Goal: Information Seeking & Learning: Learn about a topic

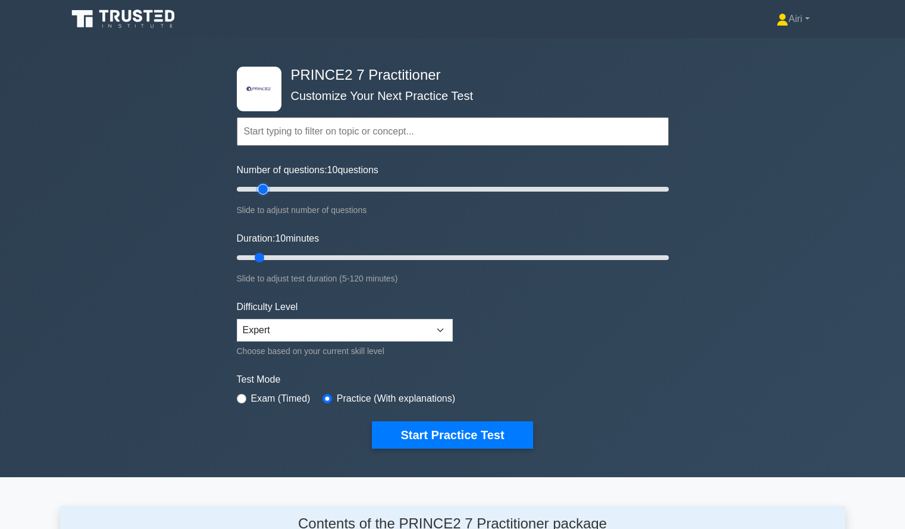
click at [266, 189] on input "Number of questions: 10 questions" at bounding box center [453, 189] width 432 height 14
type input "20"
click at [274, 190] on input "Number of questions: 20 questions" at bounding box center [453, 189] width 432 height 14
click at [362, 259] on input "Duration: 40 minutes" at bounding box center [453, 258] width 432 height 14
type input "45"
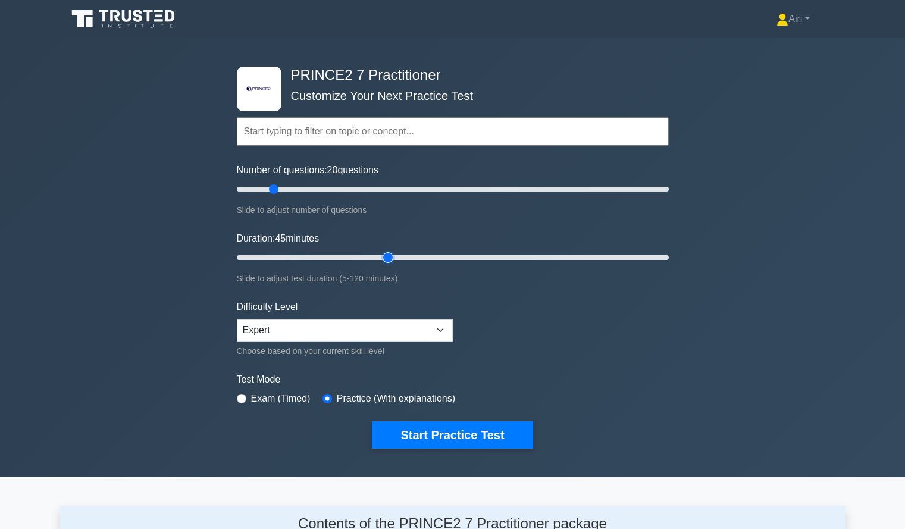
click at [386, 255] on input "Duration: 45 minutes" at bounding box center [453, 258] width 432 height 14
click at [491, 428] on button "Start Practice Test" at bounding box center [452, 434] width 161 height 27
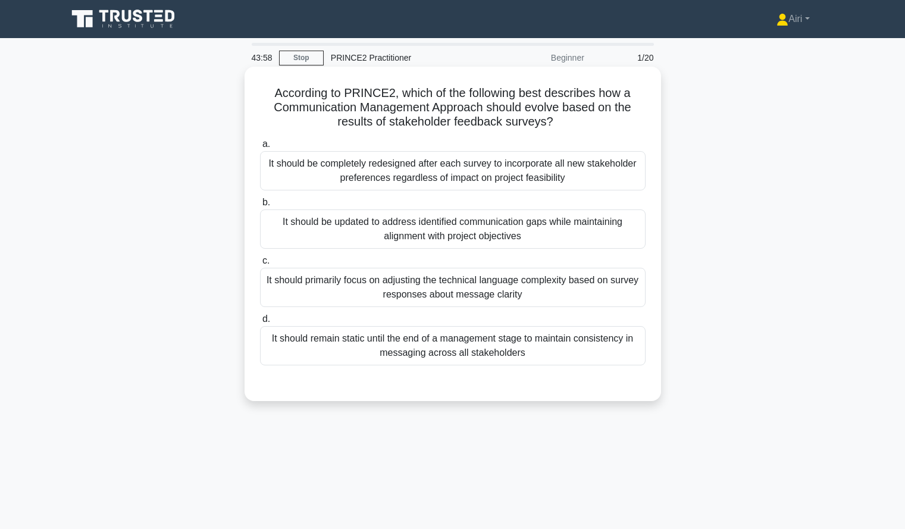
click at [567, 237] on div "It should be updated to address identified communication gaps while maintaining…" at bounding box center [453, 228] width 386 height 39
click at [260, 206] on input "b. It should be updated to address identified communication gaps while maintain…" at bounding box center [260, 203] width 0 height 8
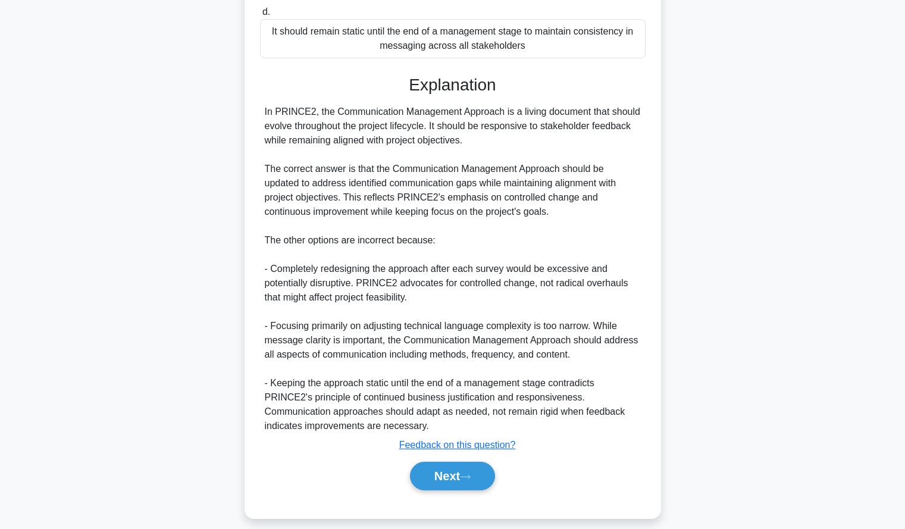
scroll to position [320, 0]
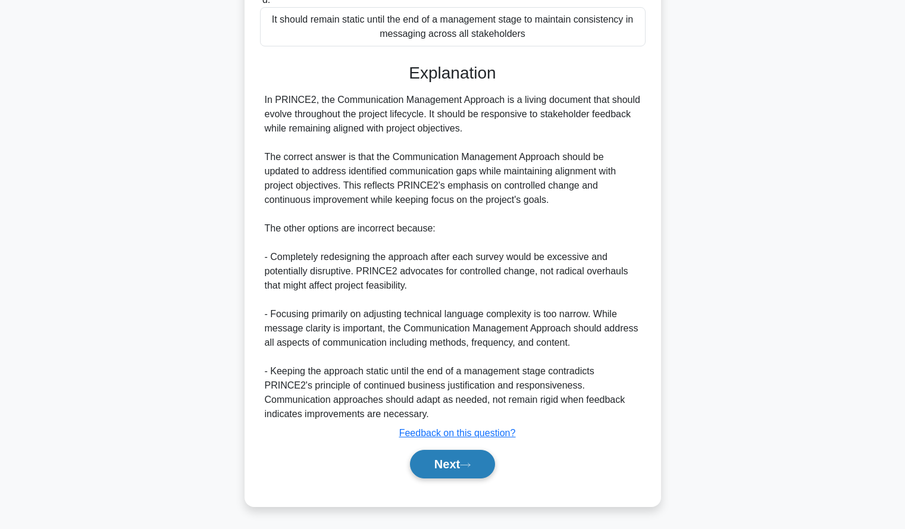
click at [412, 467] on button "Next" at bounding box center [452, 464] width 85 height 29
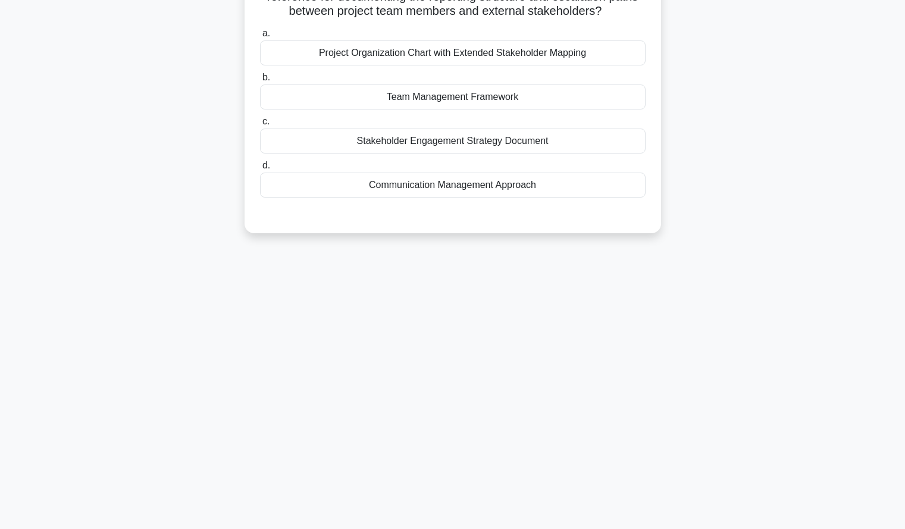
scroll to position [0, 0]
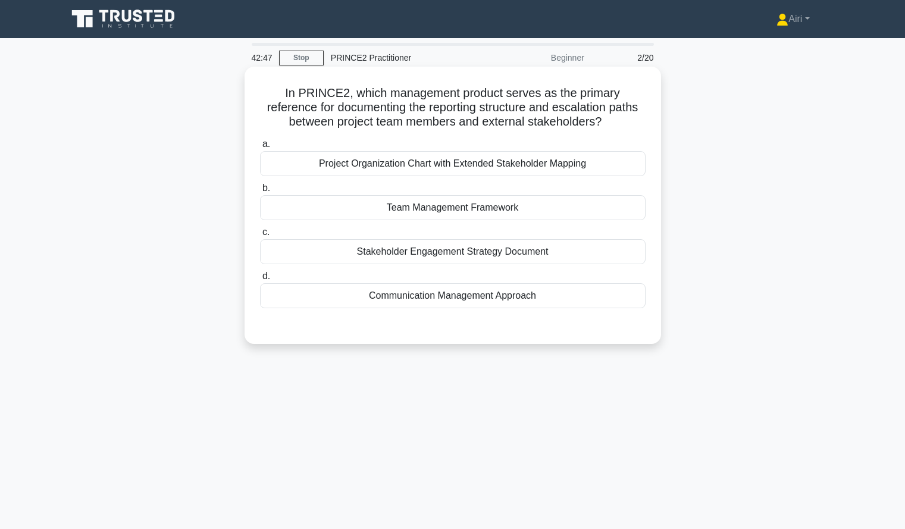
click at [616, 255] on div "Stakeholder Engagement Strategy Document" at bounding box center [453, 251] width 386 height 25
click at [260, 236] on input "c. Stakeholder Engagement Strategy Document" at bounding box center [260, 233] width 0 height 8
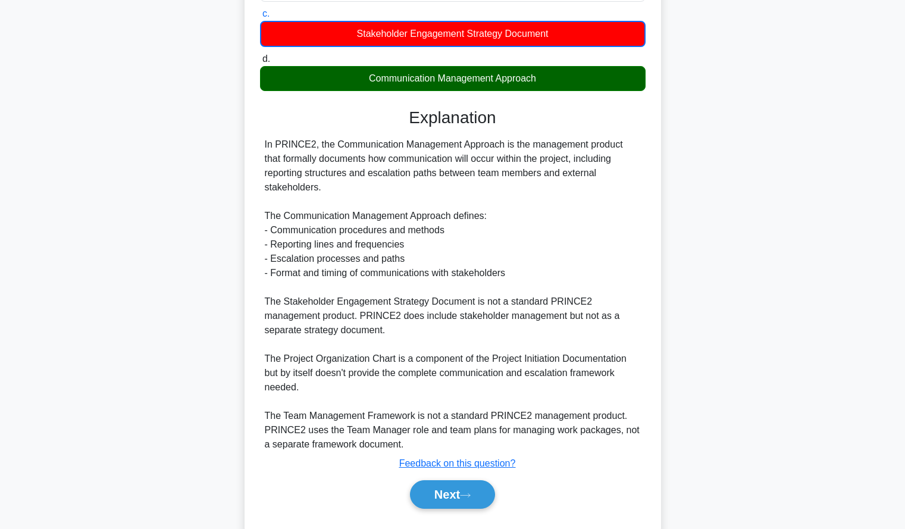
scroll to position [235, 0]
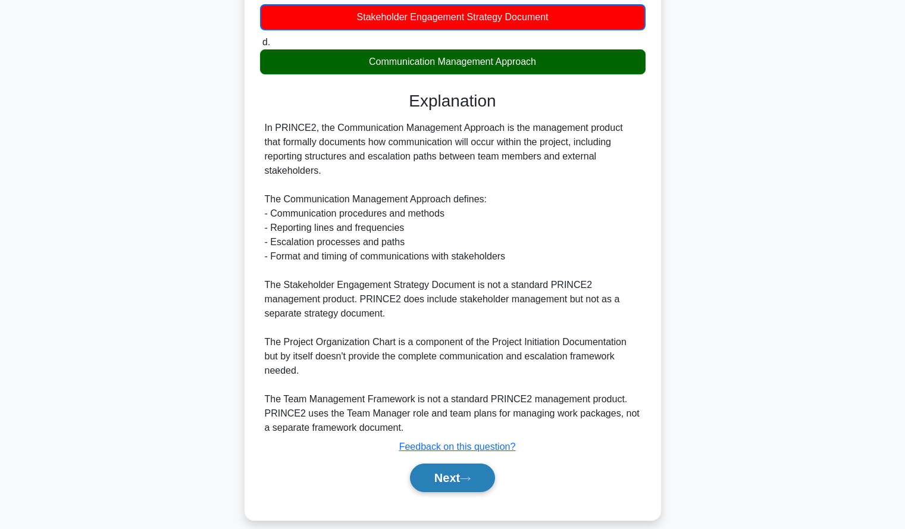
click at [443, 464] on button "Next" at bounding box center [452, 478] width 85 height 29
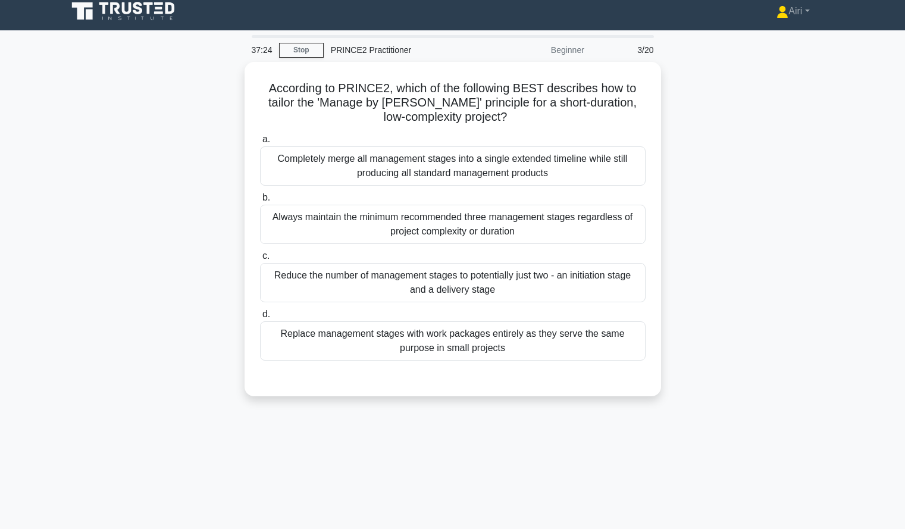
scroll to position [0, 0]
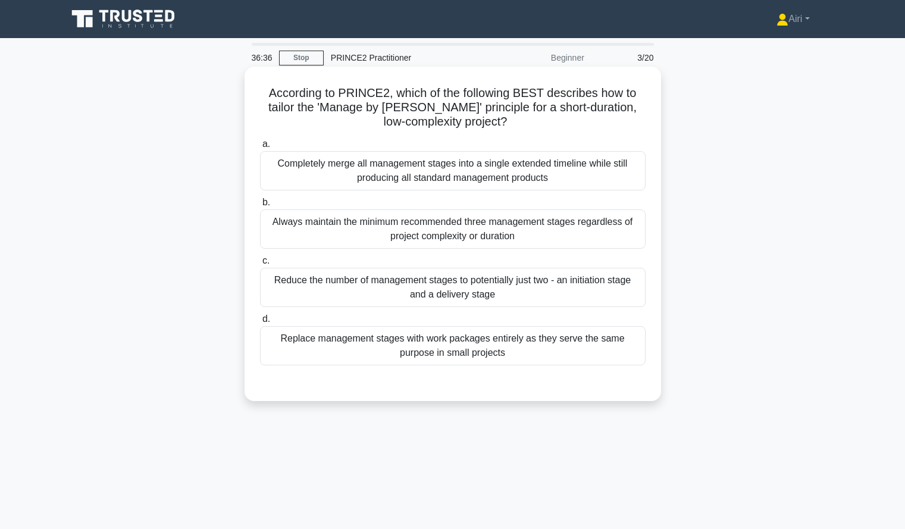
click at [614, 289] on div "Reduce the number of management stages to potentially just two - an initiation …" at bounding box center [453, 287] width 386 height 39
click at [260, 265] on input "c. Reduce the number of management stages to potentially just two - an initiati…" at bounding box center [260, 261] width 0 height 8
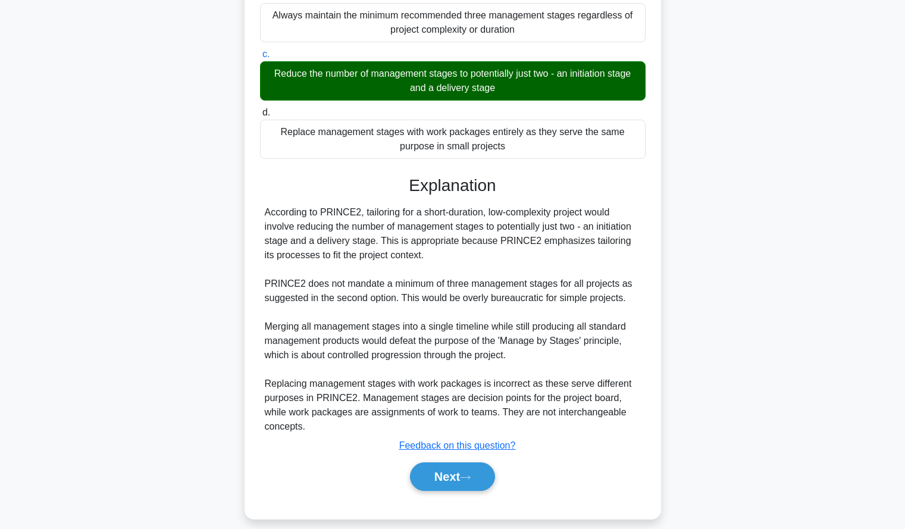
scroll to position [220, 0]
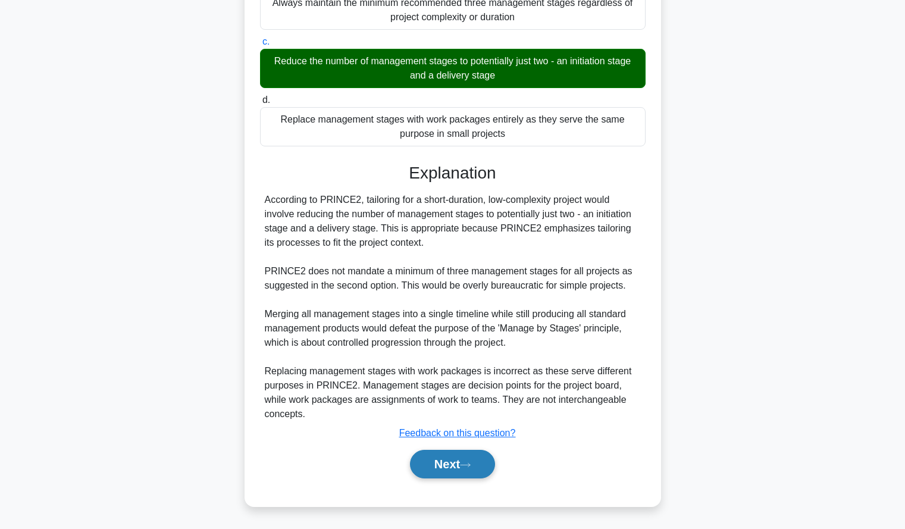
click at [428, 468] on button "Next" at bounding box center [452, 464] width 85 height 29
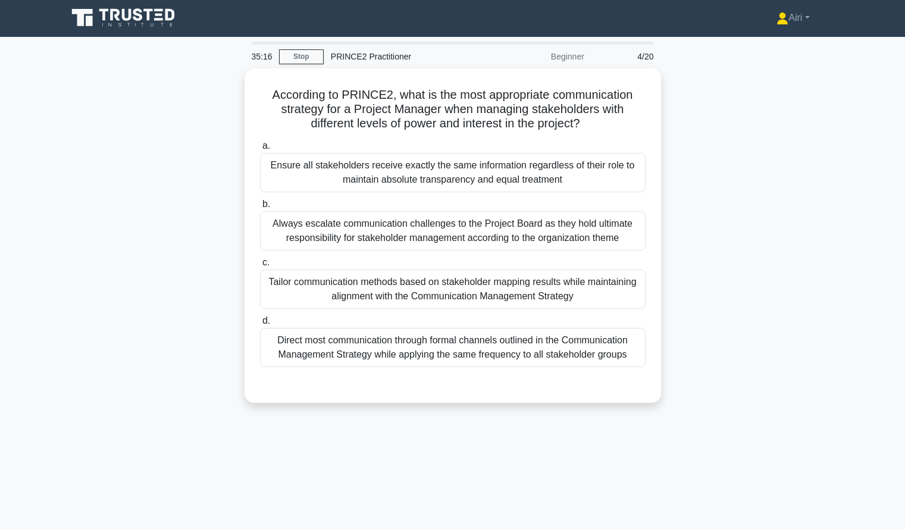
scroll to position [0, 0]
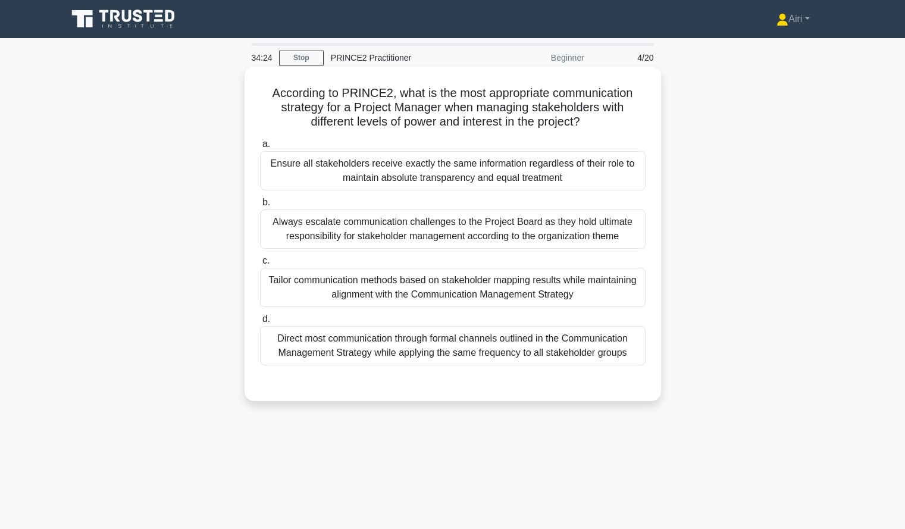
click at [611, 301] on div "Tailor communication methods based on stakeholder mapping results while maintai…" at bounding box center [453, 287] width 386 height 39
click at [260, 265] on input "c. Tailor communication methods based on stakeholder mapping results while main…" at bounding box center [260, 261] width 0 height 8
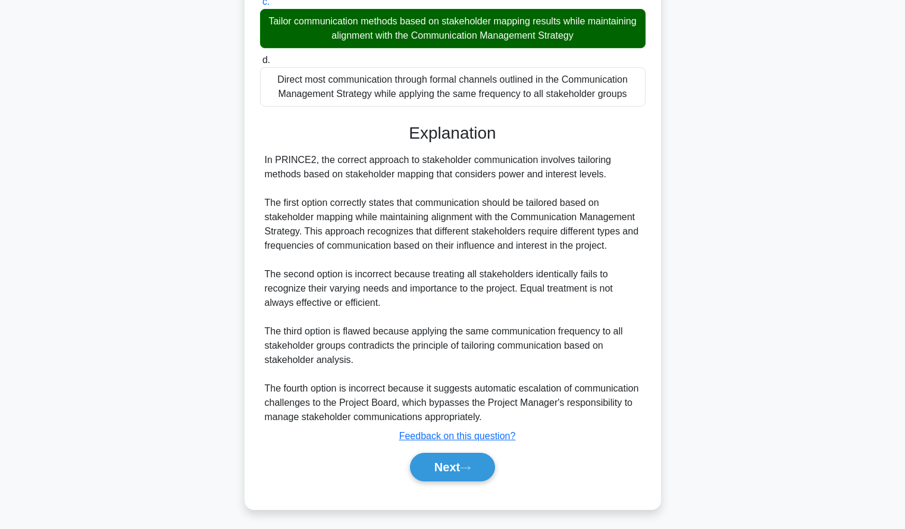
scroll to position [256, 0]
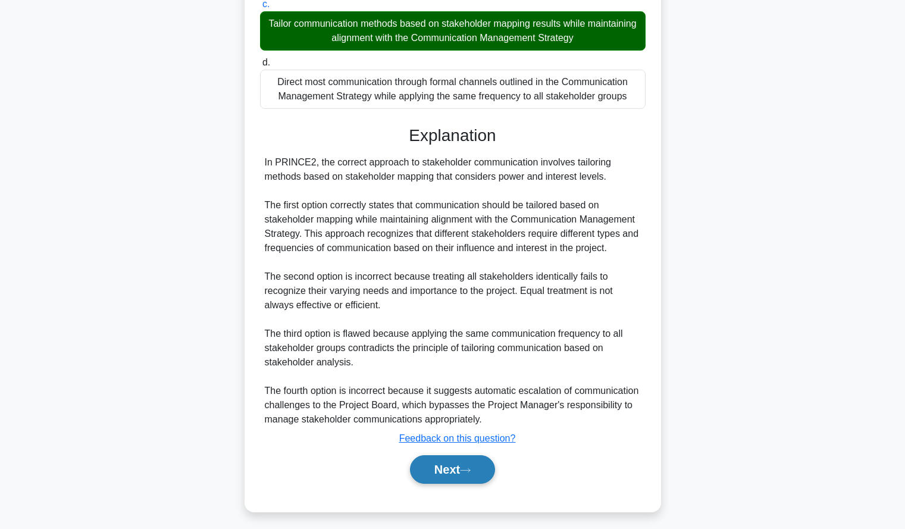
click at [447, 473] on button "Next" at bounding box center [452, 469] width 85 height 29
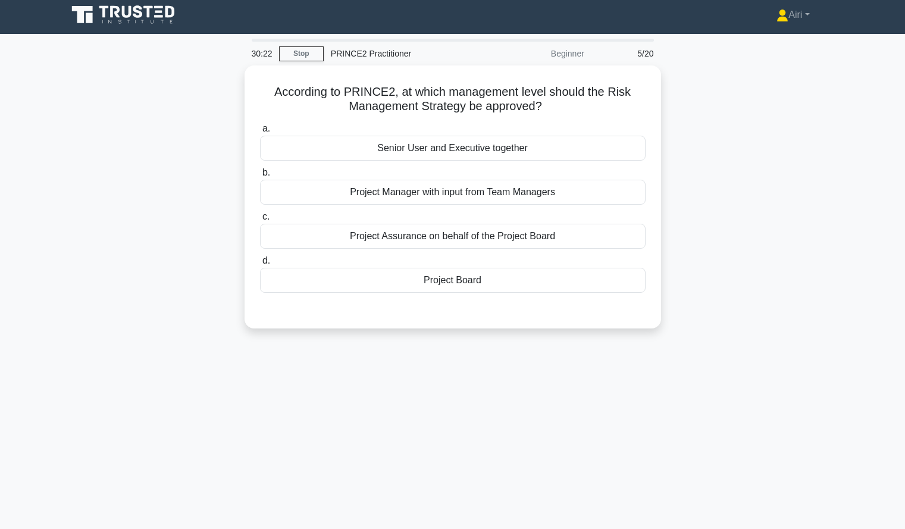
scroll to position [5, 0]
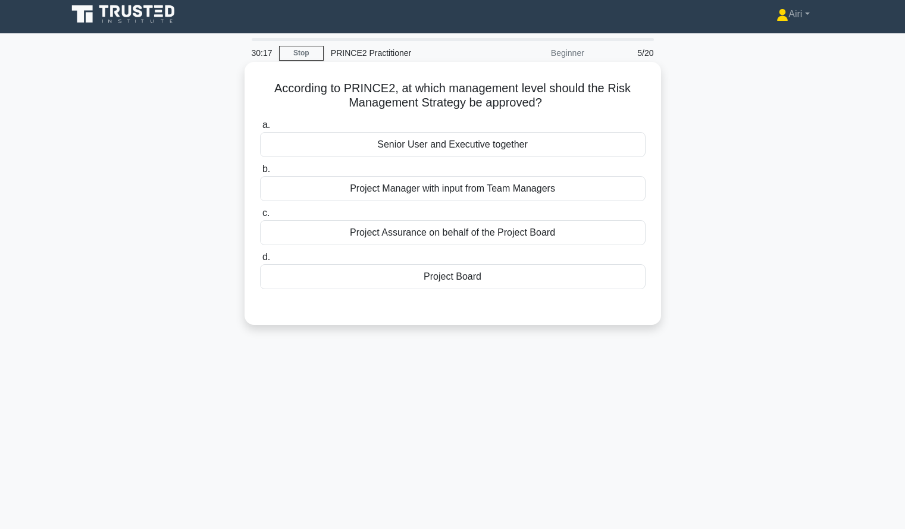
click at [627, 281] on div "Project Board" at bounding box center [453, 276] width 386 height 25
click at [260, 261] on input "d. Project Board" at bounding box center [260, 258] width 0 height 8
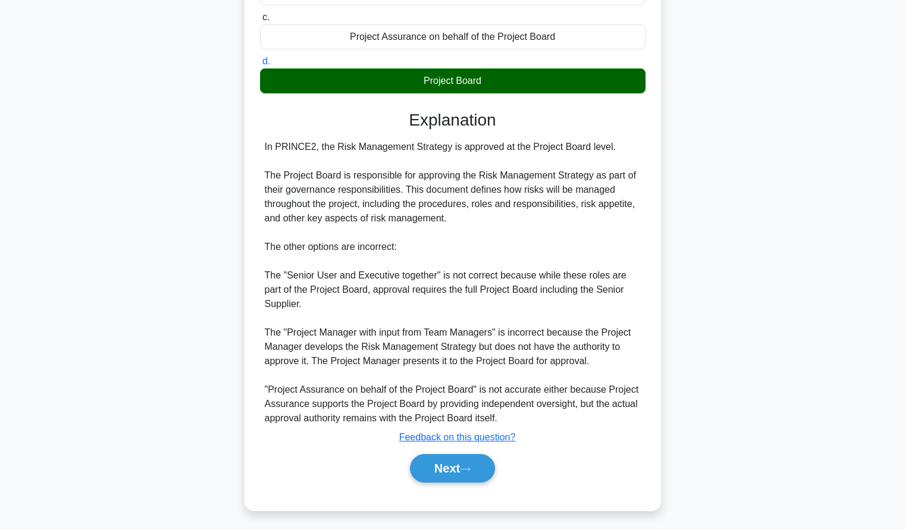
scroll to position [205, 0]
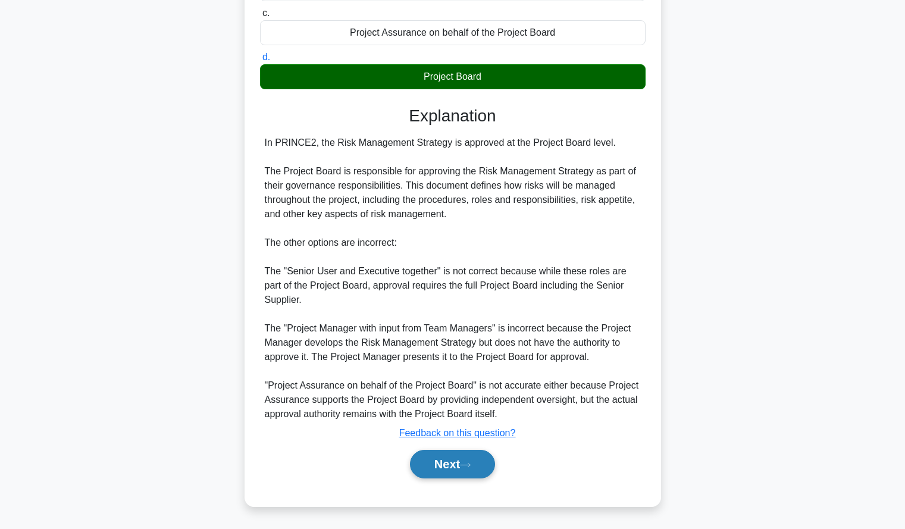
click at [417, 459] on button "Next" at bounding box center [452, 464] width 85 height 29
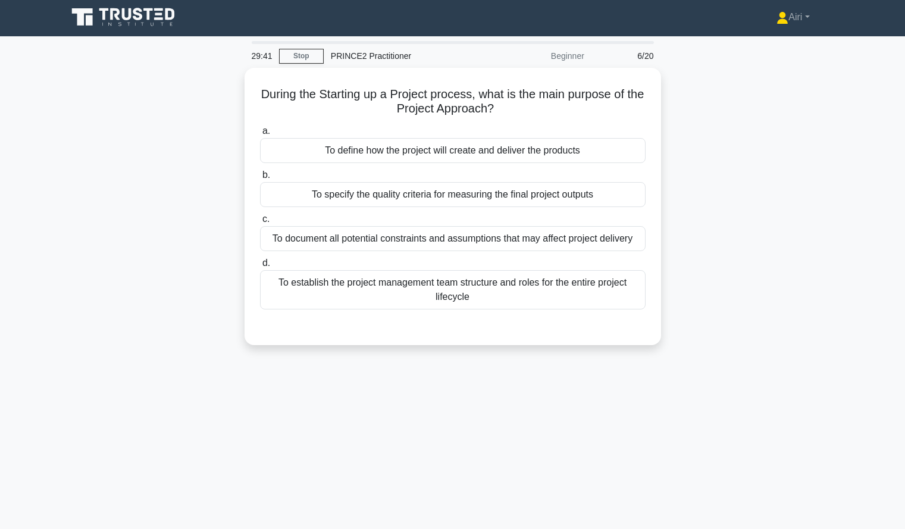
scroll to position [2, 0]
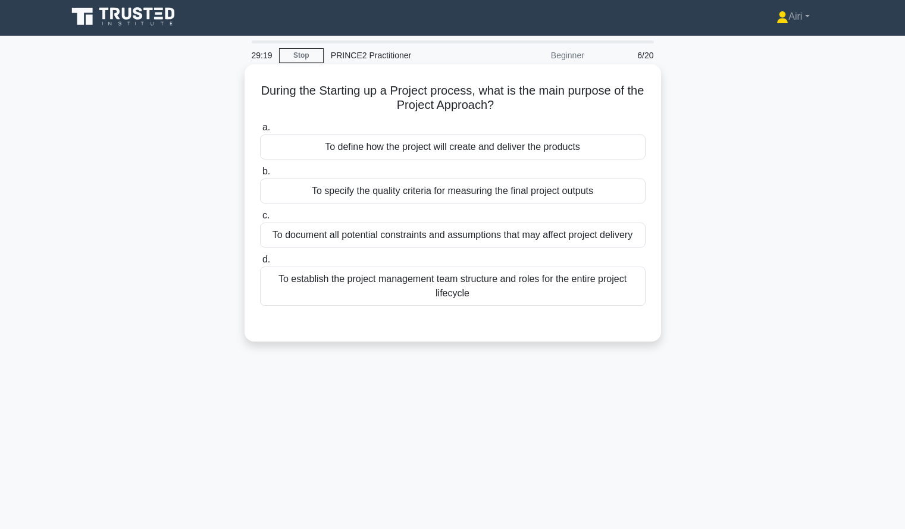
click at [616, 159] on div "To define how the project will create and deliver the products" at bounding box center [453, 146] width 386 height 25
click at [260, 132] on input "a. To define how the project will create and deliver the products" at bounding box center [260, 128] width 0 height 8
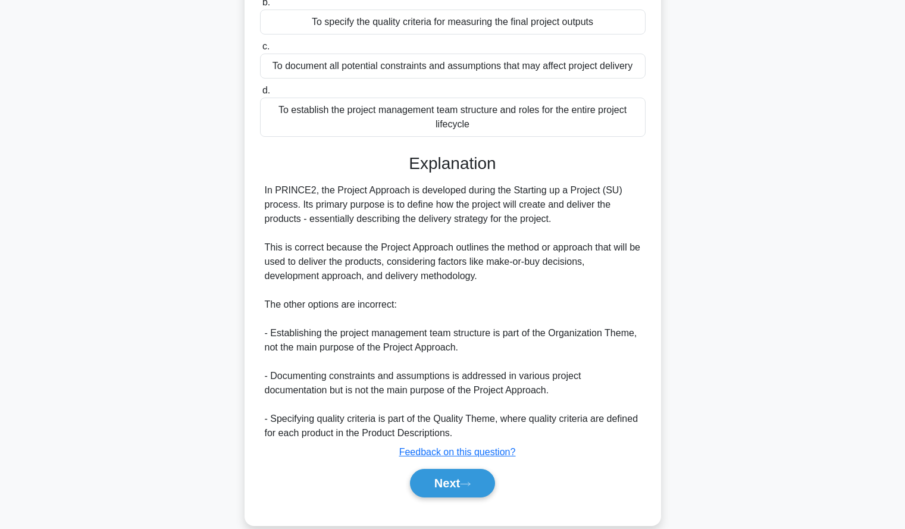
scroll to position [191, 0]
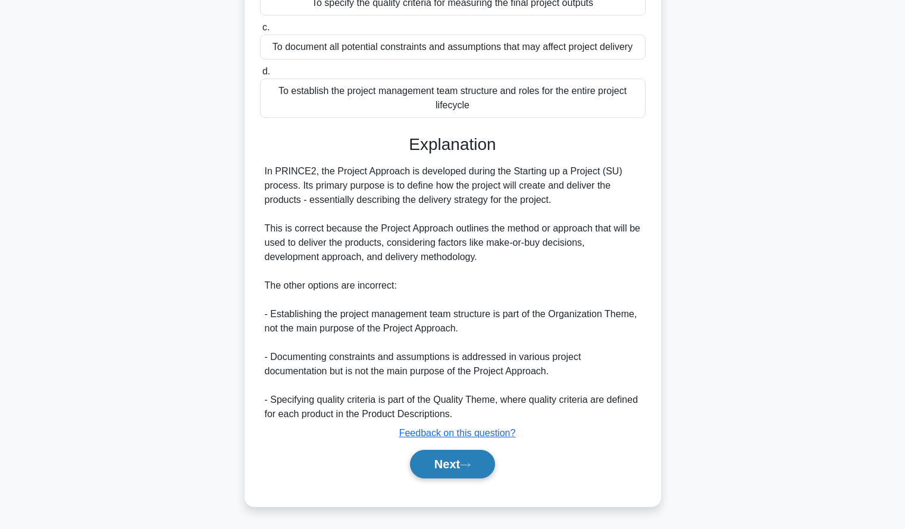
click at [428, 458] on button "Next" at bounding box center [452, 464] width 85 height 29
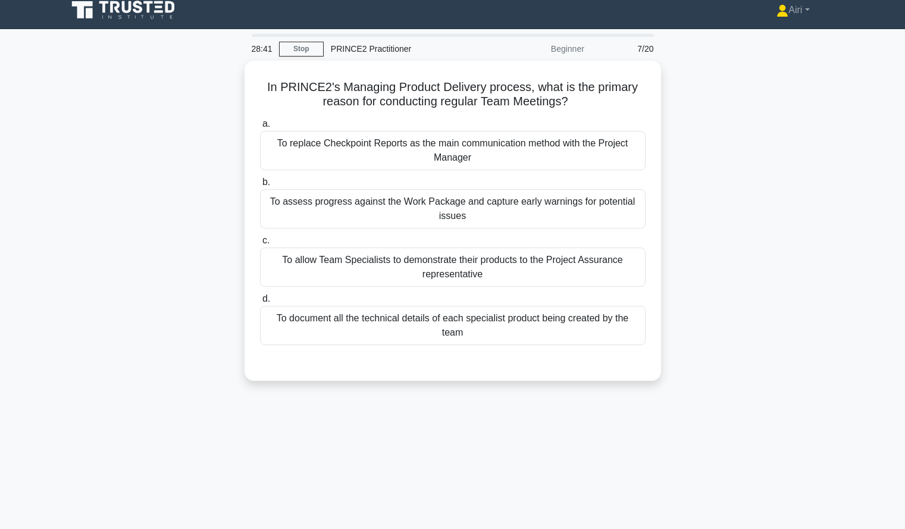
scroll to position [11, 0]
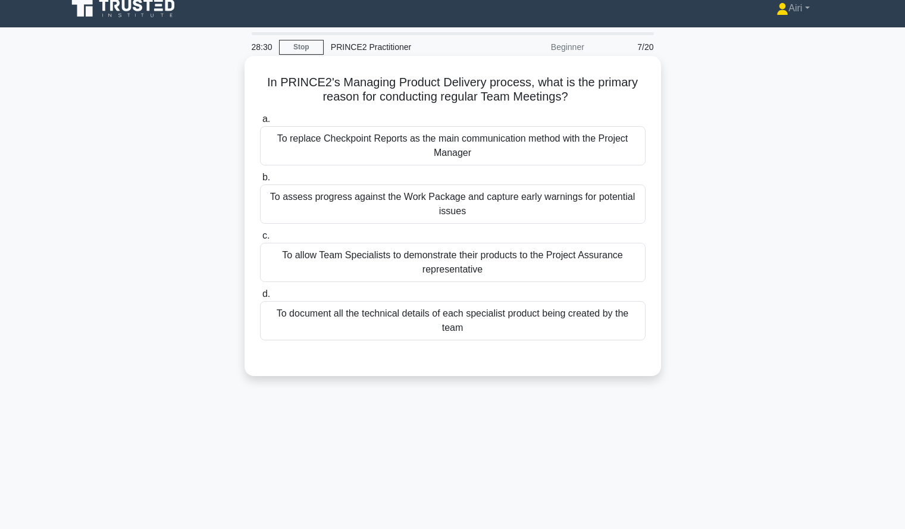
click at [591, 218] on div "To assess progress against the Work Package and capture early warnings for pote…" at bounding box center [453, 203] width 386 height 39
click at [260, 181] on input "b. To assess progress against the Work Package and capture early warnings for p…" at bounding box center [260, 178] width 0 height 8
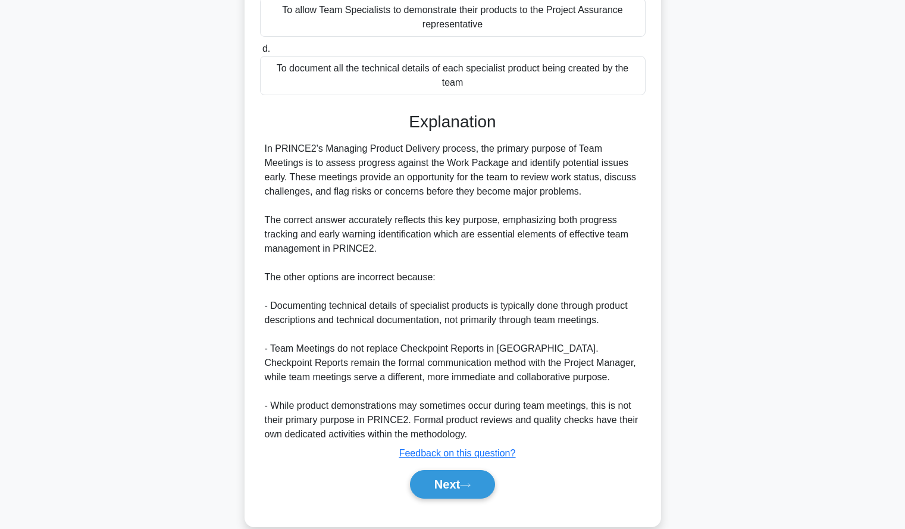
scroll to position [277, 0]
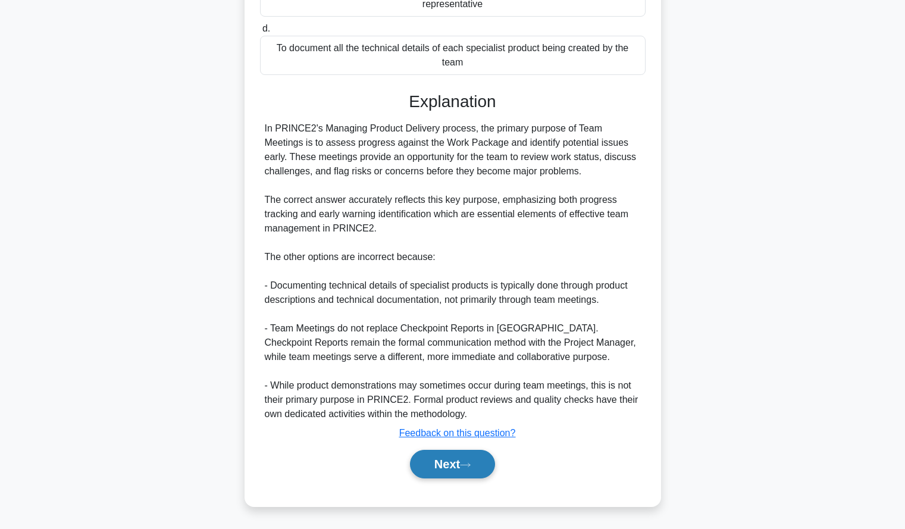
click at [438, 460] on button "Next" at bounding box center [452, 464] width 85 height 29
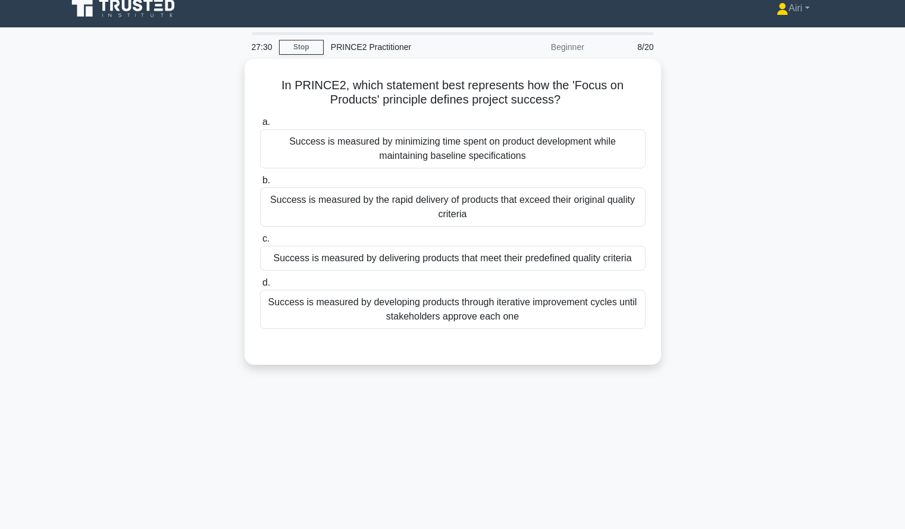
scroll to position [11, 0]
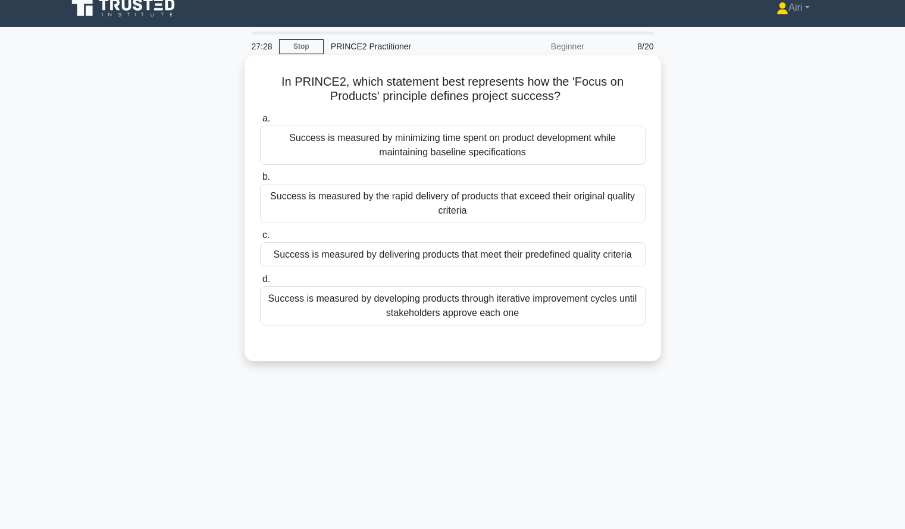
click at [617, 251] on div "Success is measured by delivering products that meet their predefined quality c…" at bounding box center [453, 254] width 386 height 25
click at [260, 239] on input "c. Success is measured by delivering products that meet their predefined qualit…" at bounding box center [260, 235] width 0 height 8
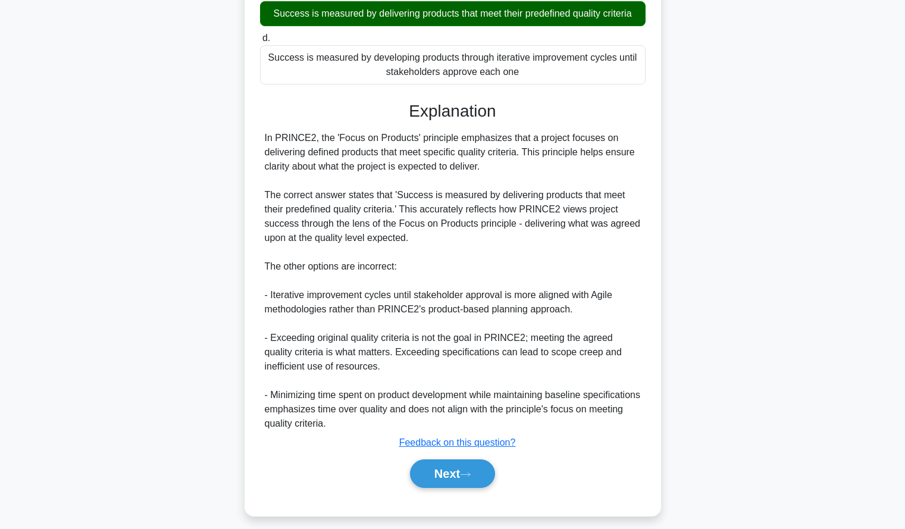
scroll to position [262, 0]
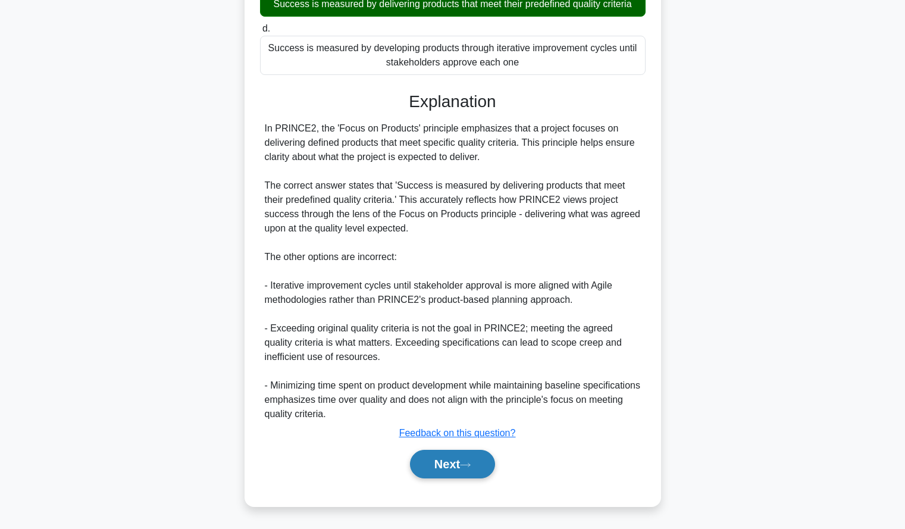
click at [418, 454] on button "Next" at bounding box center [452, 464] width 85 height 29
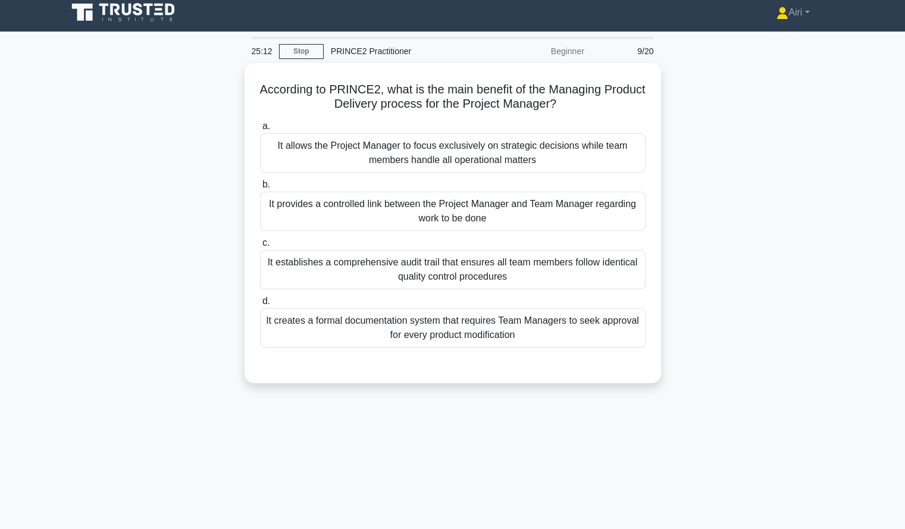
scroll to position [7, 0]
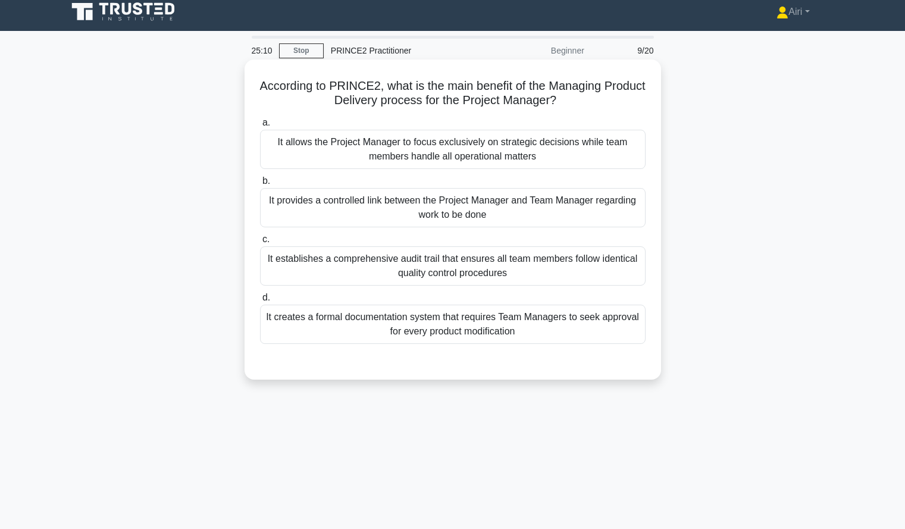
click at [606, 215] on div "It provides a controlled link between the Project Manager and Team Manager rega…" at bounding box center [453, 207] width 386 height 39
click at [260, 185] on input "b. It provides a controlled link between the Project Manager and Team Manager r…" at bounding box center [260, 181] width 0 height 8
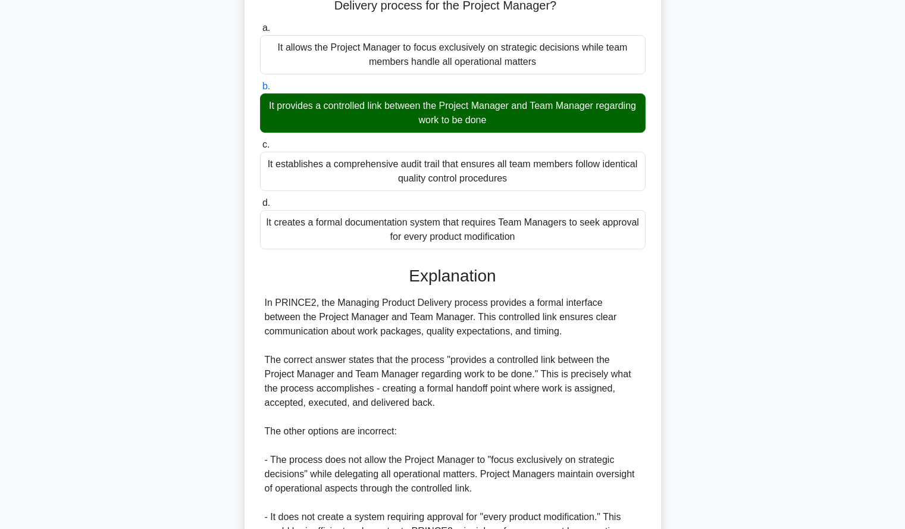
scroll to position [262, 0]
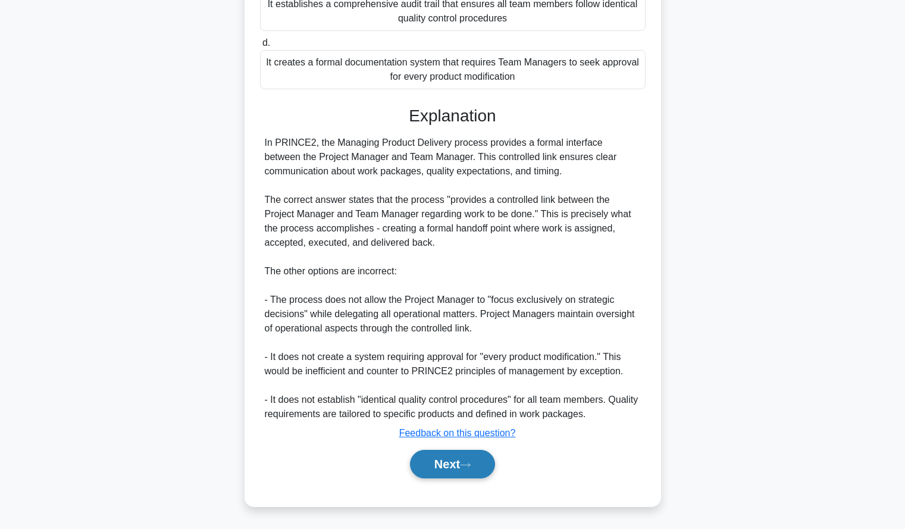
click at [452, 471] on button "Next" at bounding box center [452, 464] width 85 height 29
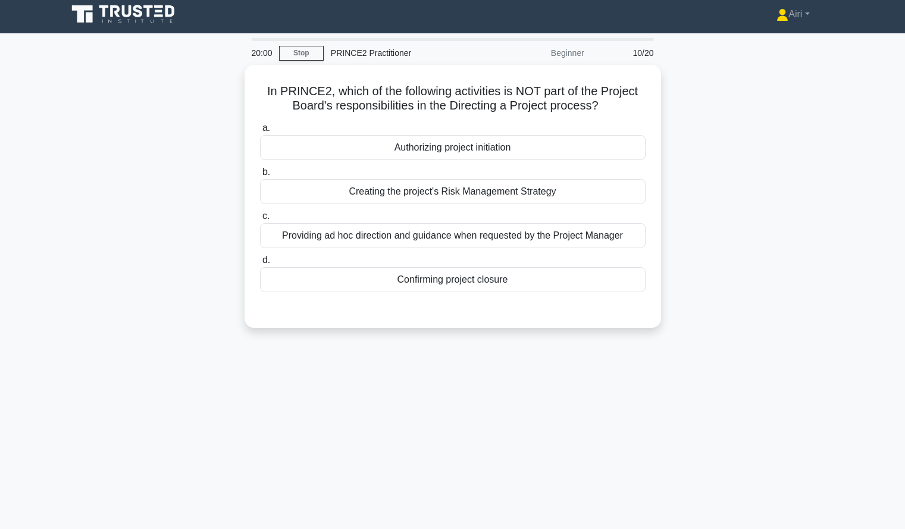
scroll to position [5, 0]
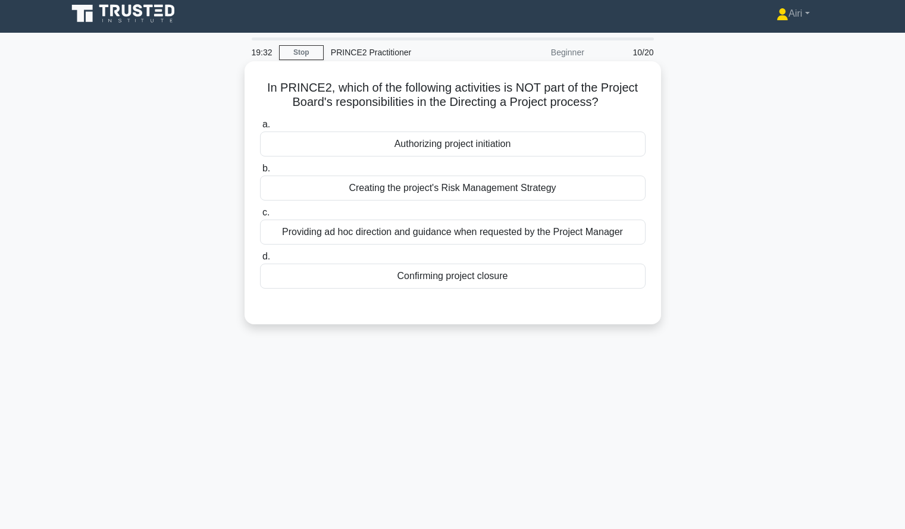
click at [604, 195] on div "Creating the project's Risk Management Strategy" at bounding box center [453, 188] width 386 height 25
click at [260, 173] on input "b. Creating the project's Risk Management Strategy" at bounding box center [260, 169] width 0 height 8
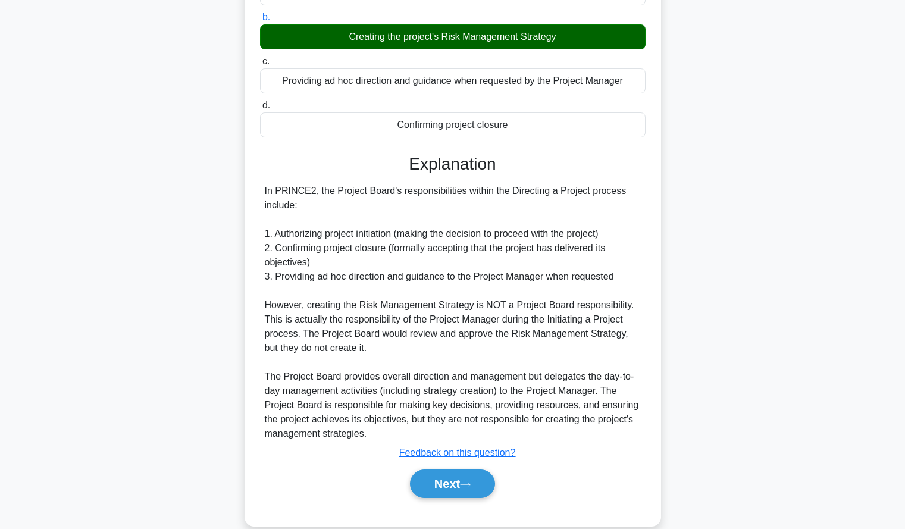
scroll to position [177, 0]
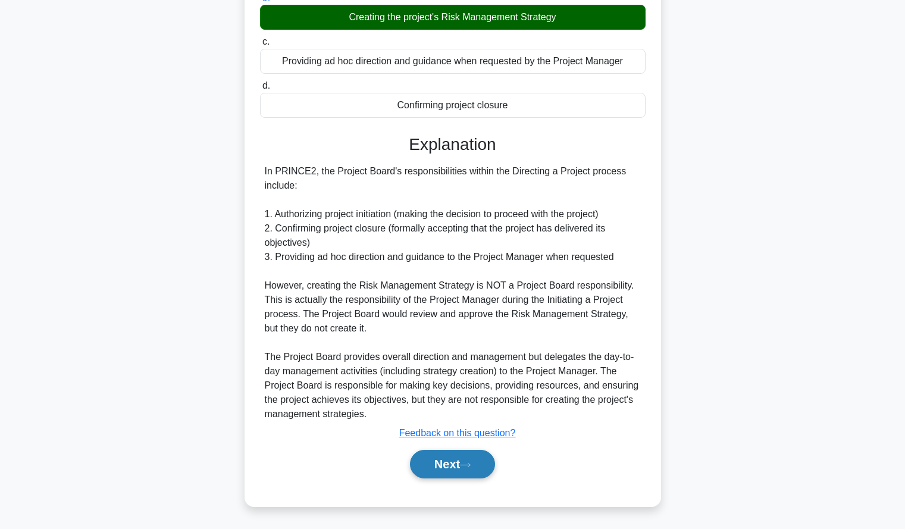
click at [442, 452] on button "Next" at bounding box center [452, 464] width 85 height 29
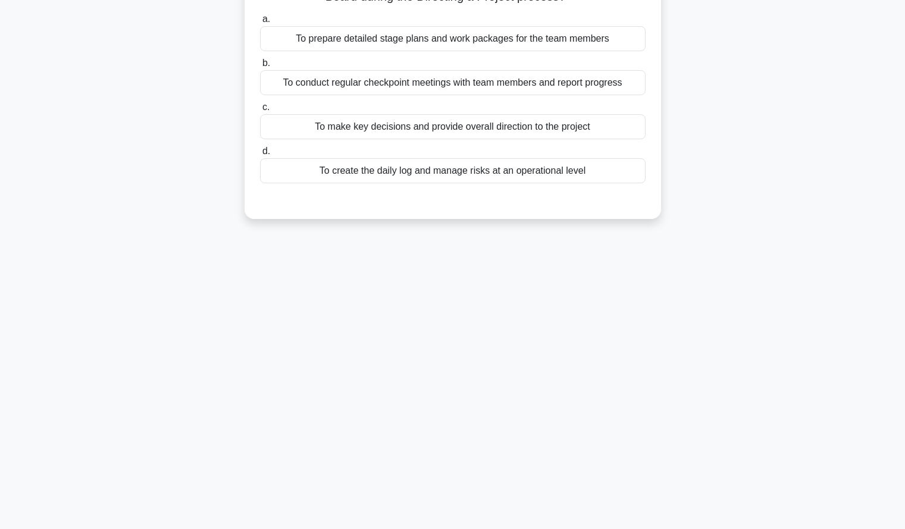
scroll to position [0, 0]
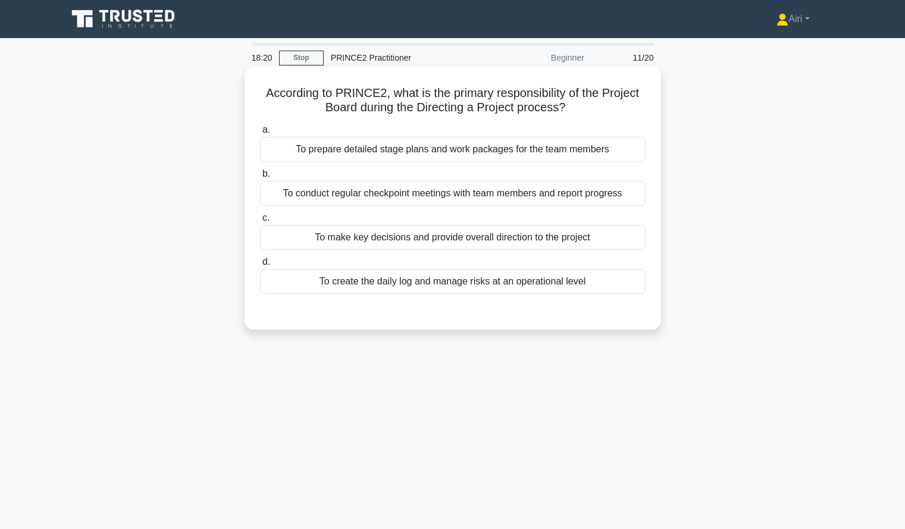
click at [612, 242] on div "To make key decisions and provide overall direction to the project" at bounding box center [453, 237] width 386 height 25
click at [260, 222] on input "c. To make key decisions and provide overall direction to the project" at bounding box center [260, 218] width 0 height 8
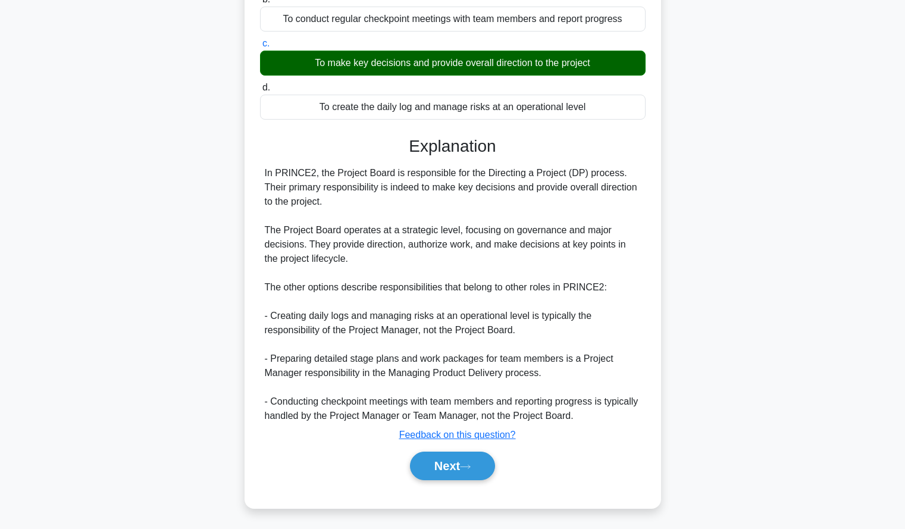
scroll to position [177, 0]
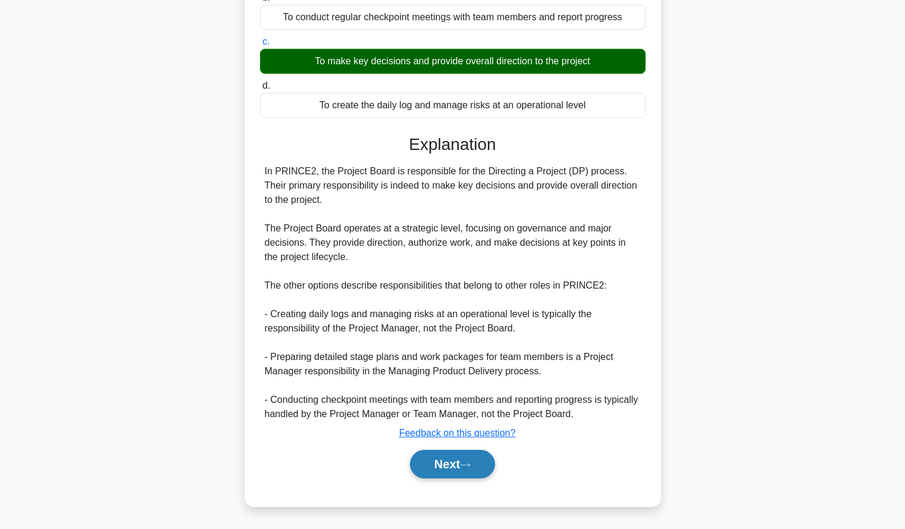
click at [424, 464] on button "Next" at bounding box center [452, 464] width 85 height 29
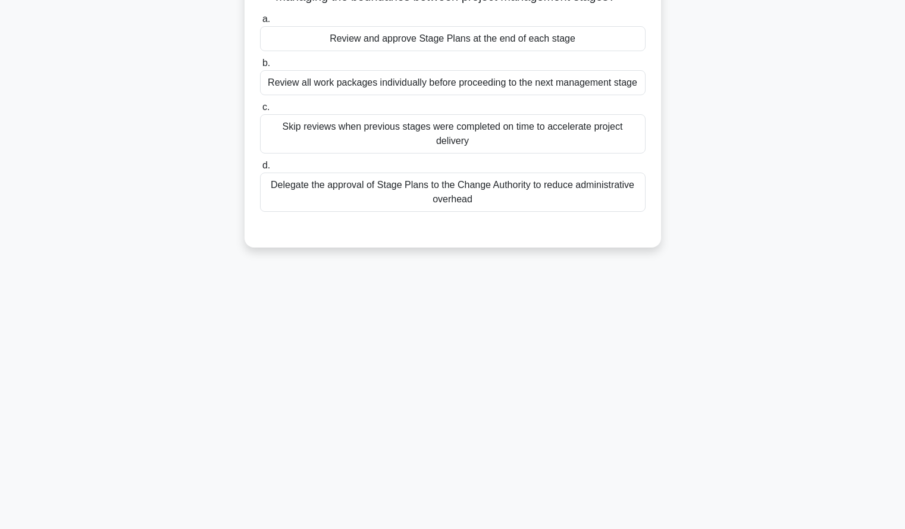
scroll to position [0, 0]
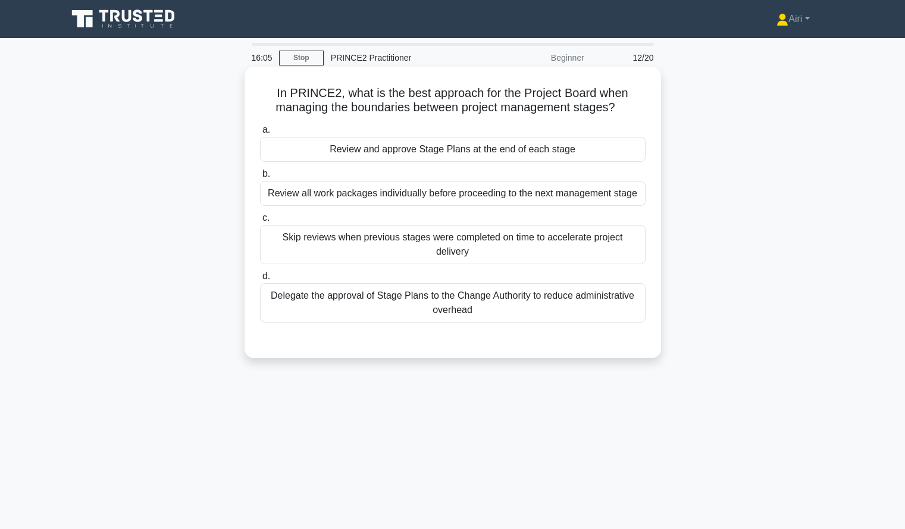
click at [624, 152] on div "Review and approve Stage Plans at the end of each stage" at bounding box center [453, 149] width 386 height 25
click at [260, 134] on input "a. Review and approve Stage Plans at the end of each stage" at bounding box center [260, 130] width 0 height 8
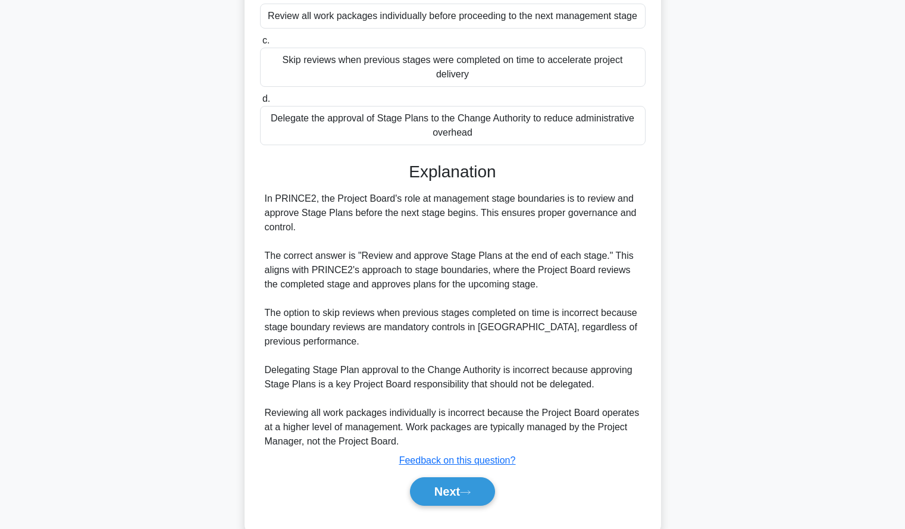
scroll to position [191, 0]
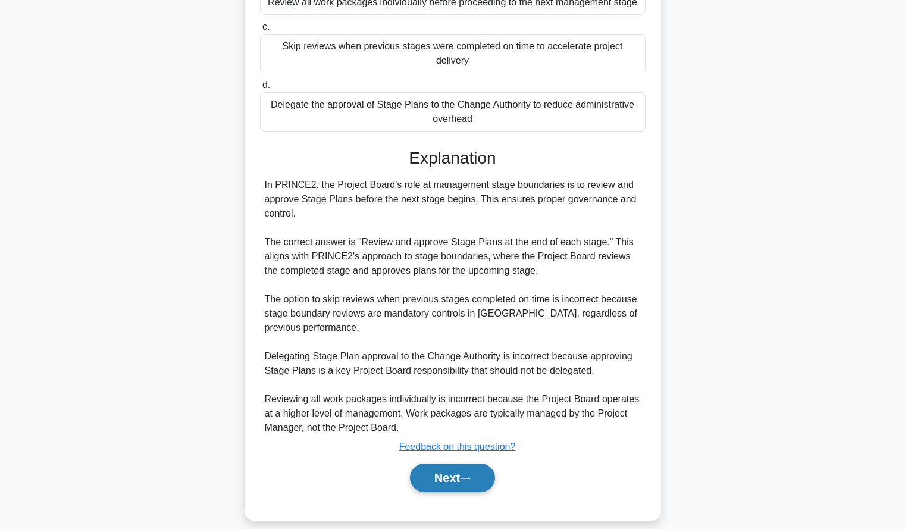
click at [423, 470] on button "Next" at bounding box center [452, 478] width 85 height 29
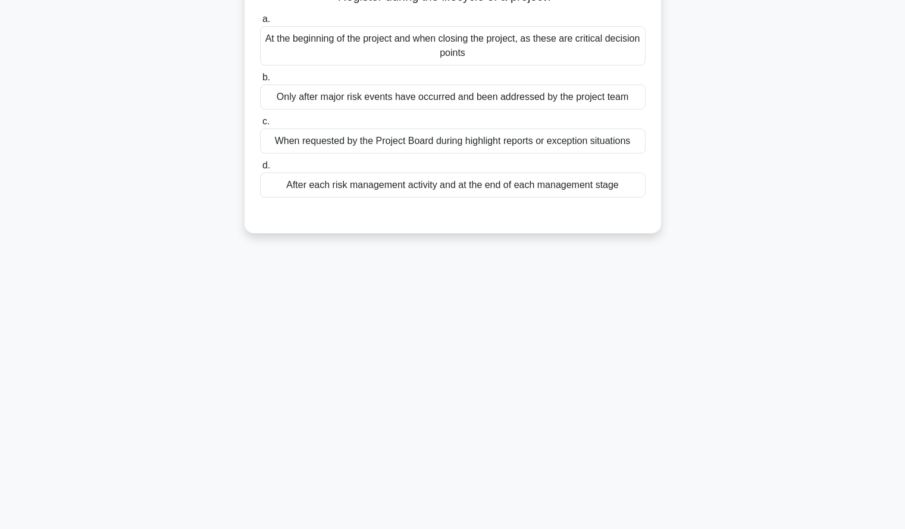
scroll to position [0, 0]
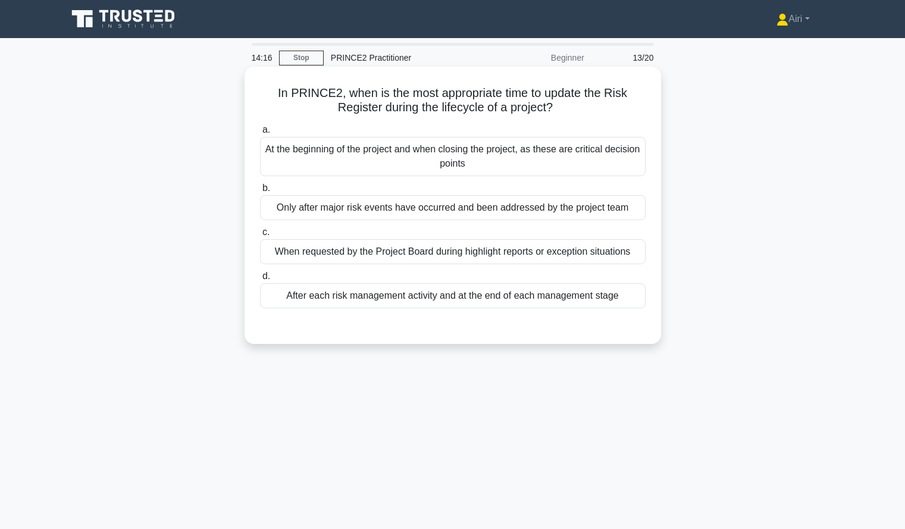
click at [631, 301] on div "After each risk management activity and at the end of each management stage" at bounding box center [453, 295] width 386 height 25
click at [260, 280] on input "d. After each risk management activity and at the end of each management stage" at bounding box center [260, 277] width 0 height 8
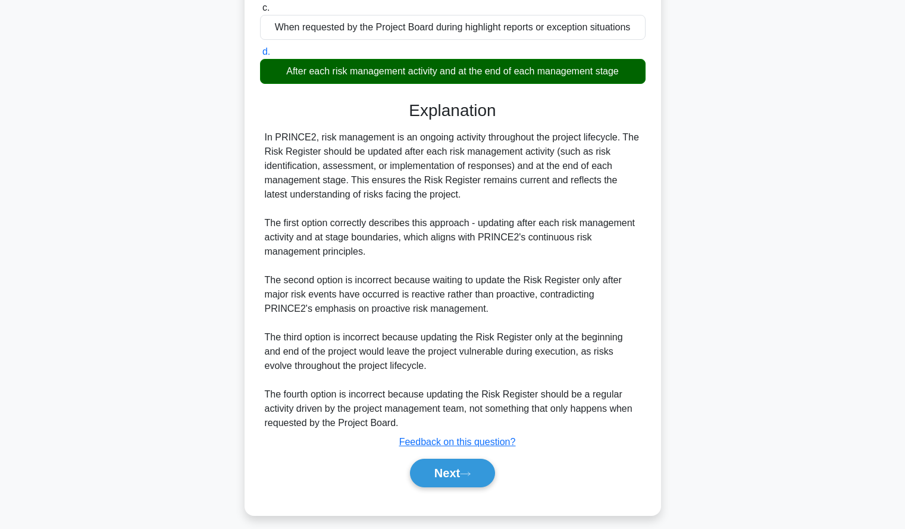
scroll to position [234, 0]
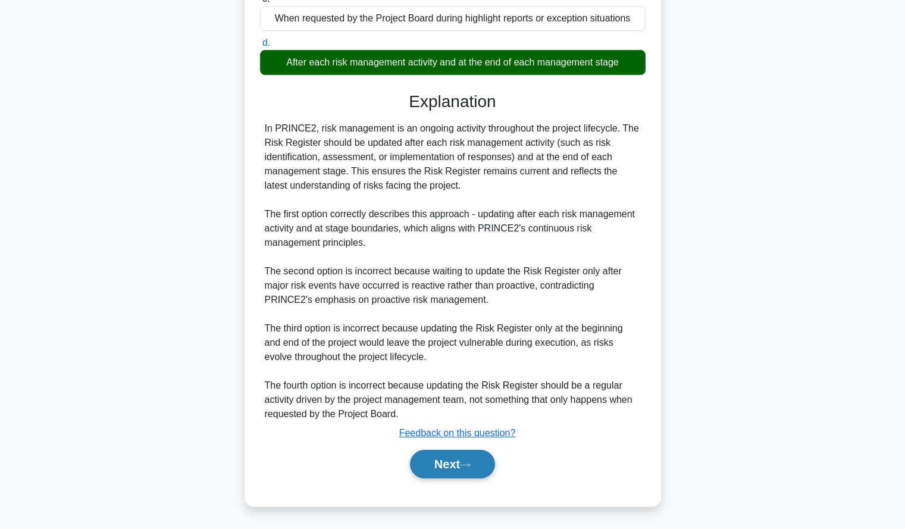
click at [410, 459] on button "Next" at bounding box center [452, 464] width 85 height 29
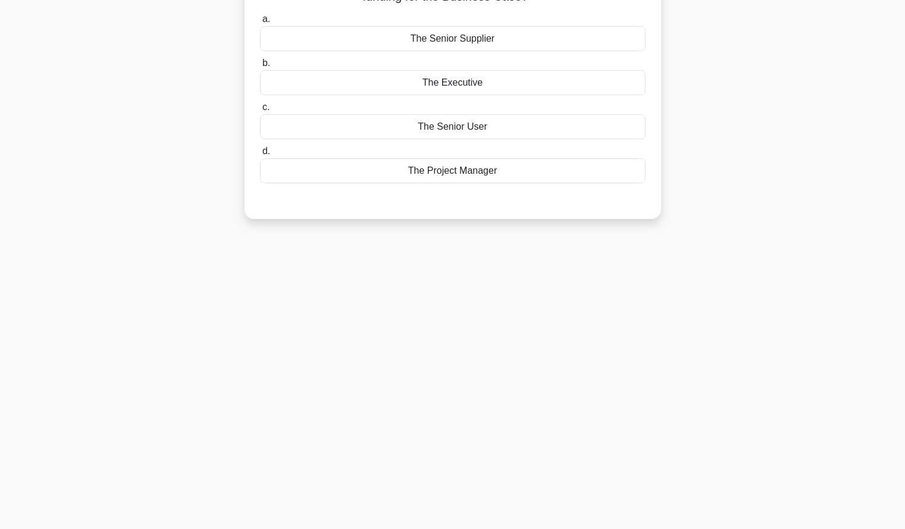
scroll to position [0, 0]
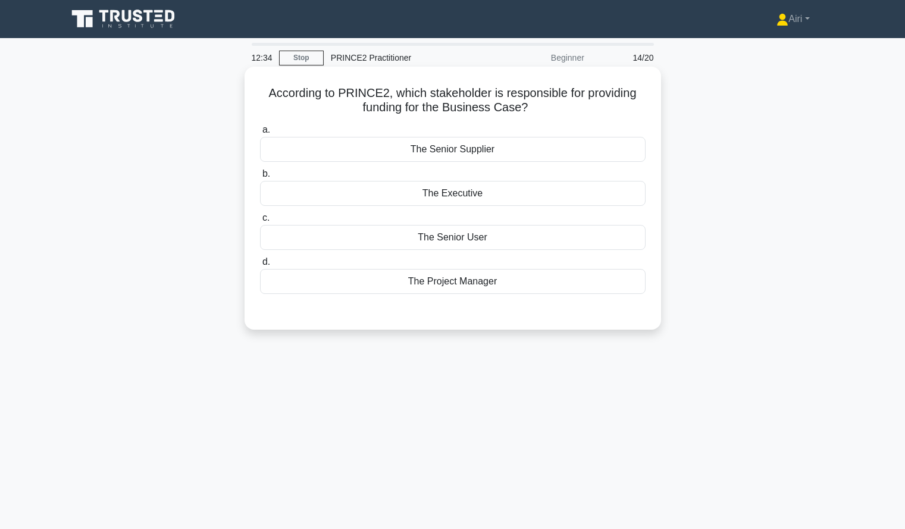
click at [608, 196] on div "The Executive" at bounding box center [453, 193] width 386 height 25
click at [260, 178] on input "b. The Executive" at bounding box center [260, 174] width 0 height 8
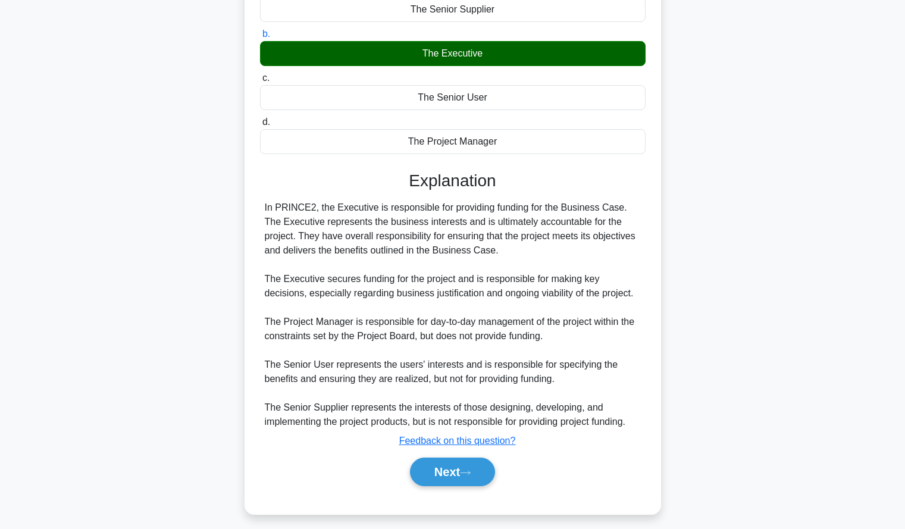
scroll to position [148, 0]
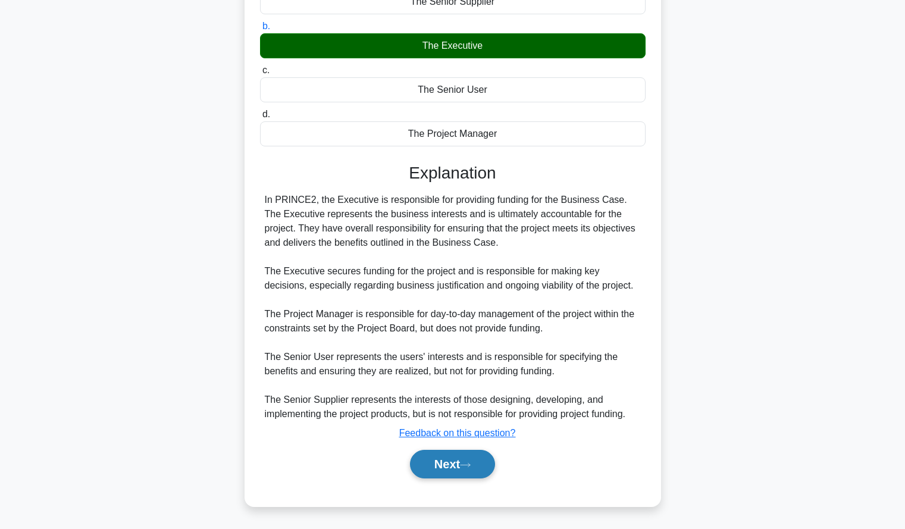
click at [425, 466] on button "Next" at bounding box center [452, 464] width 85 height 29
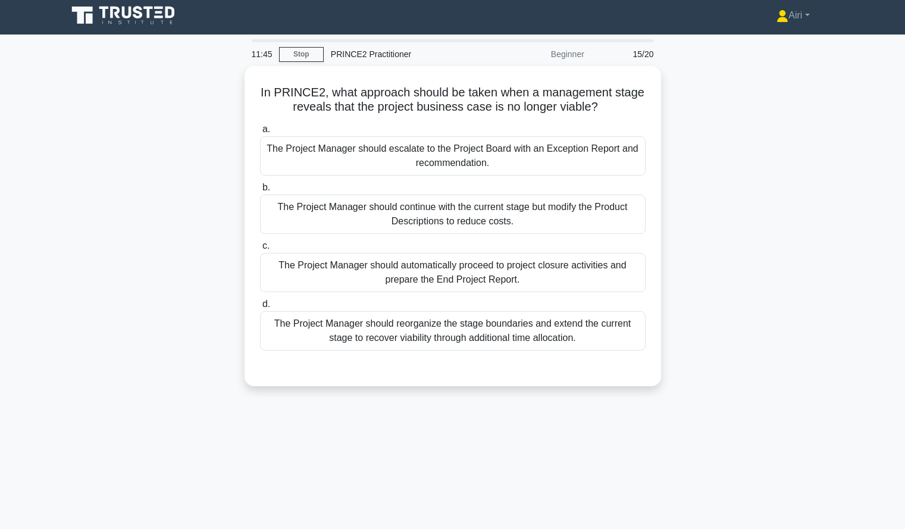
scroll to position [4, 0]
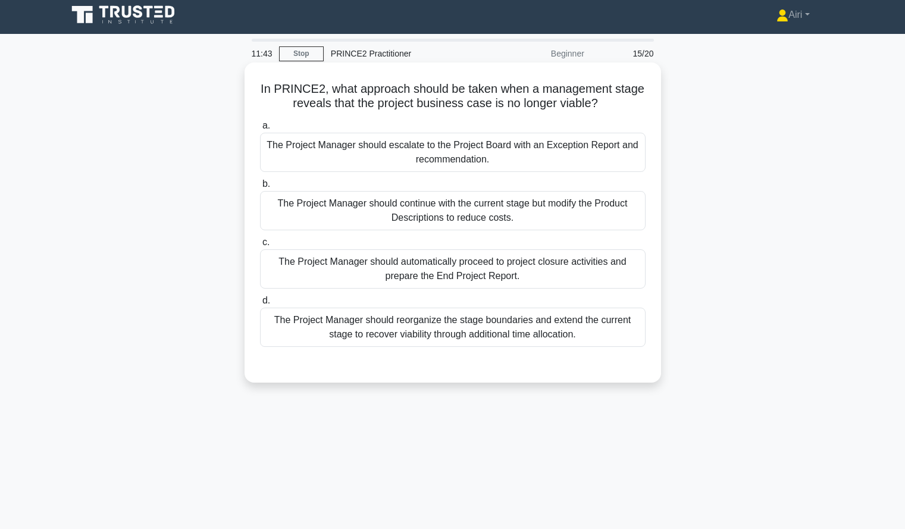
click at [620, 144] on div "The Project Manager should escalate to the Project Board with an Exception Repo…" at bounding box center [453, 152] width 386 height 39
click at [260, 130] on input "a. The Project Manager should escalate to the Project Board with an Exception R…" at bounding box center [260, 126] width 0 height 8
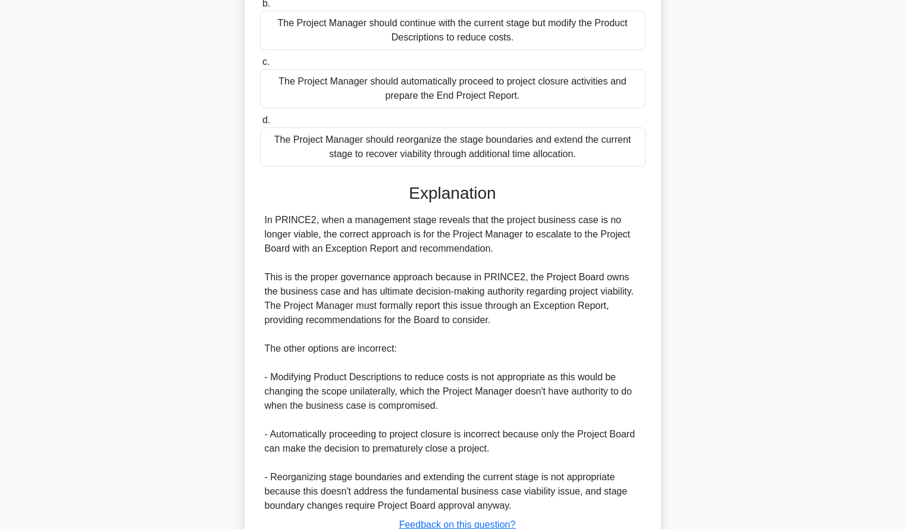
scroll to position [277, 0]
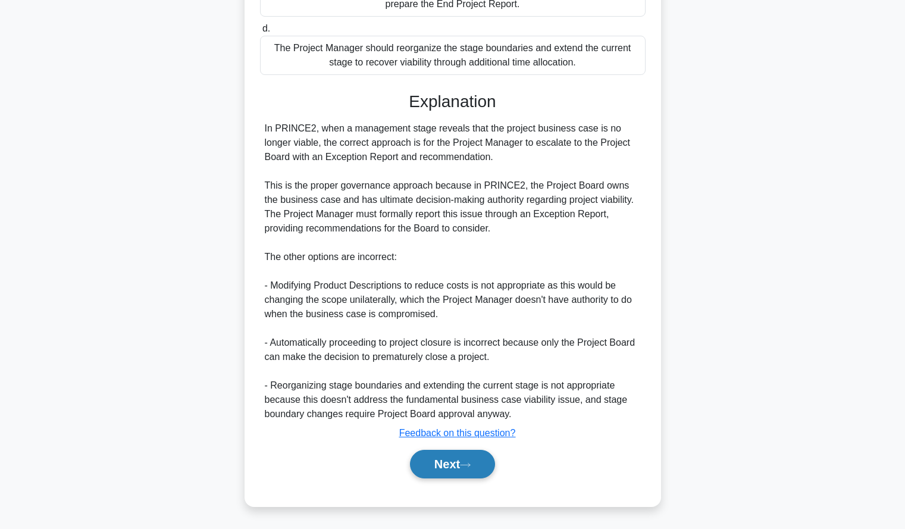
click at [443, 464] on button "Next" at bounding box center [452, 464] width 85 height 29
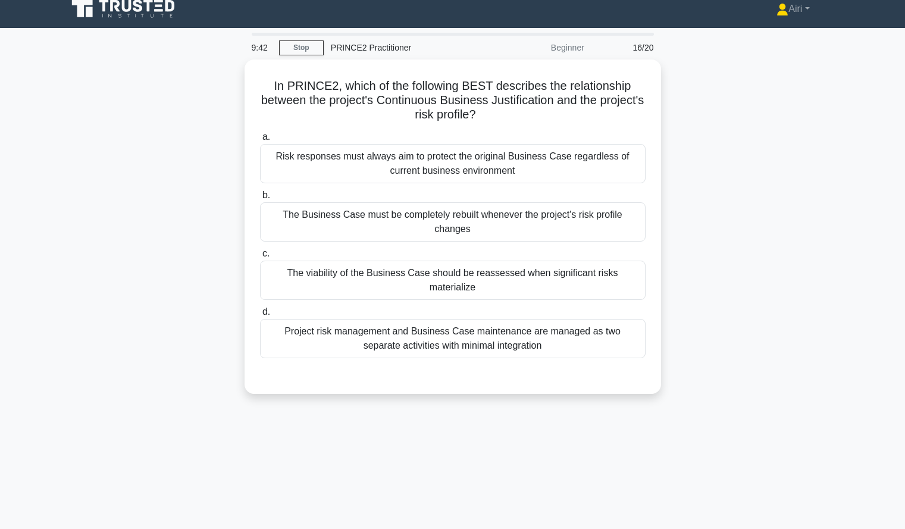
scroll to position [13, 0]
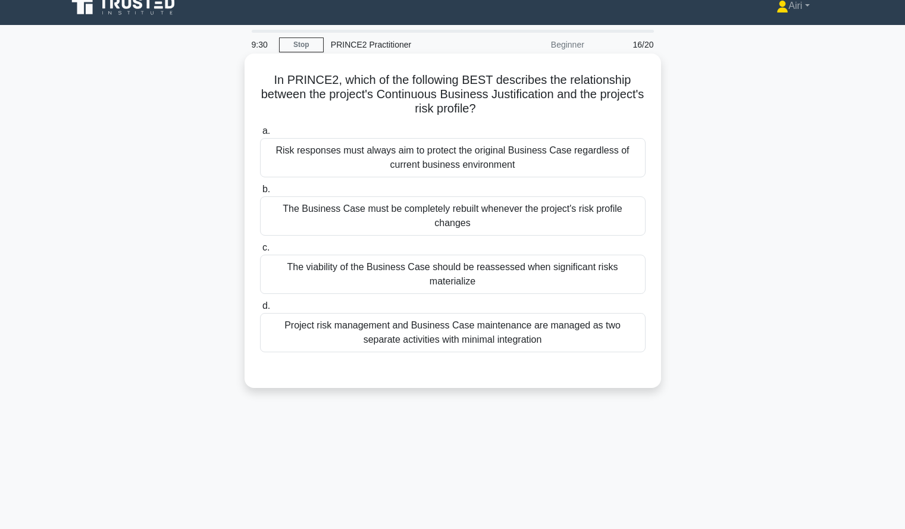
click at [625, 255] on div "The viability of the Business Case should be reassessed when significant risks …" at bounding box center [453, 274] width 386 height 39
click at [260, 252] on input "c. The viability of the Business Case should be reassessed when significant ris…" at bounding box center [260, 248] width 0 height 8
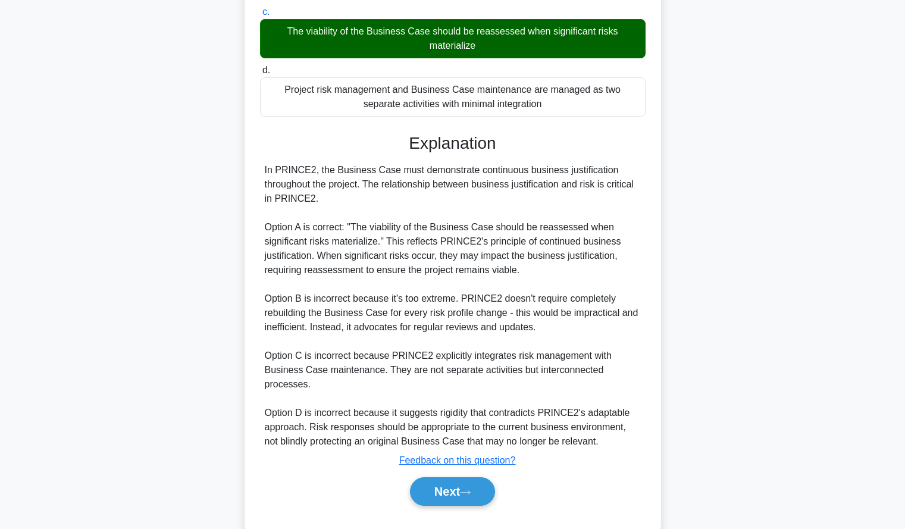
scroll to position [262, 0]
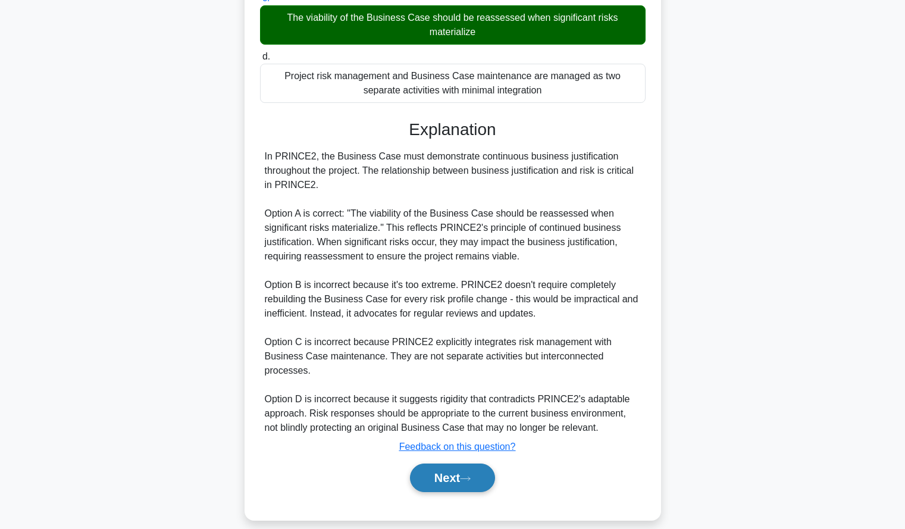
click at [441, 464] on button "Next" at bounding box center [452, 478] width 85 height 29
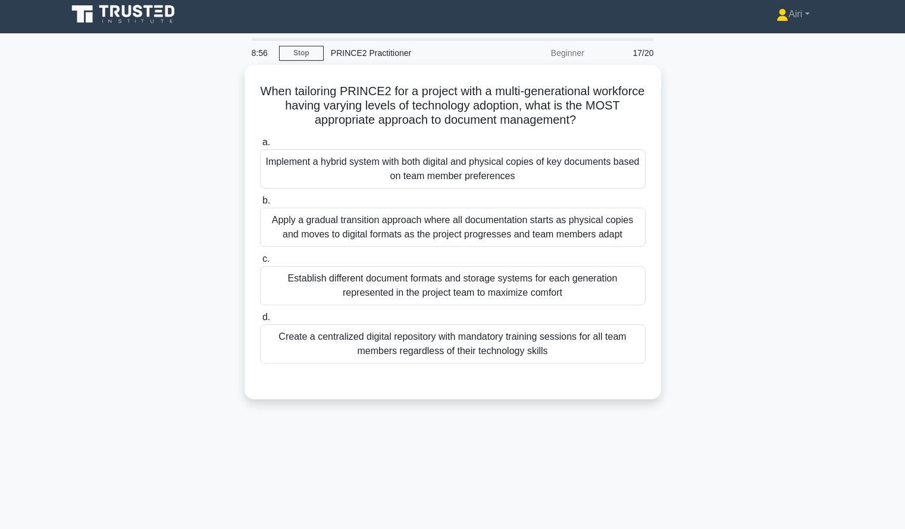
scroll to position [7, 0]
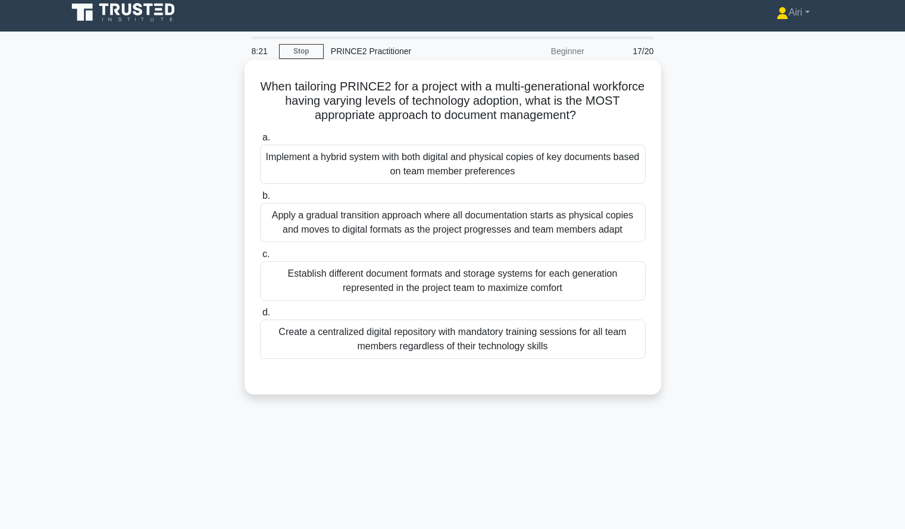
click at [606, 220] on div "Apply a gradual transition approach where all documentation starts as physical …" at bounding box center [453, 222] width 386 height 39
click at [260, 200] on input "b. Apply a gradual transition approach where all documentation starts as physic…" at bounding box center [260, 196] width 0 height 8
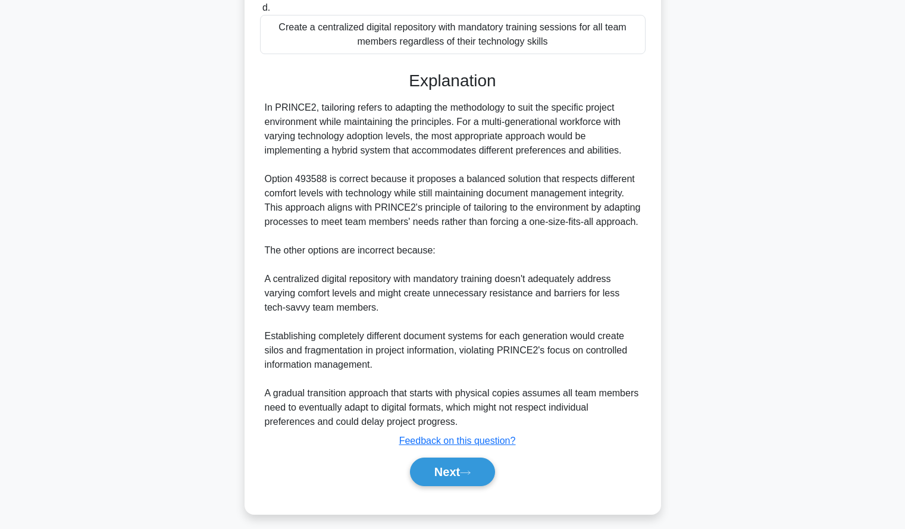
scroll to position [321, 0]
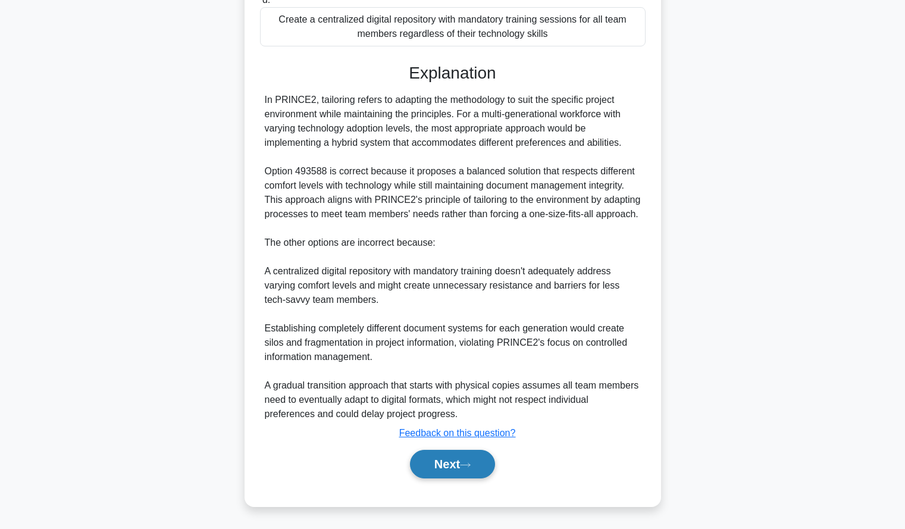
click at [453, 456] on button "Next" at bounding box center [452, 464] width 85 height 29
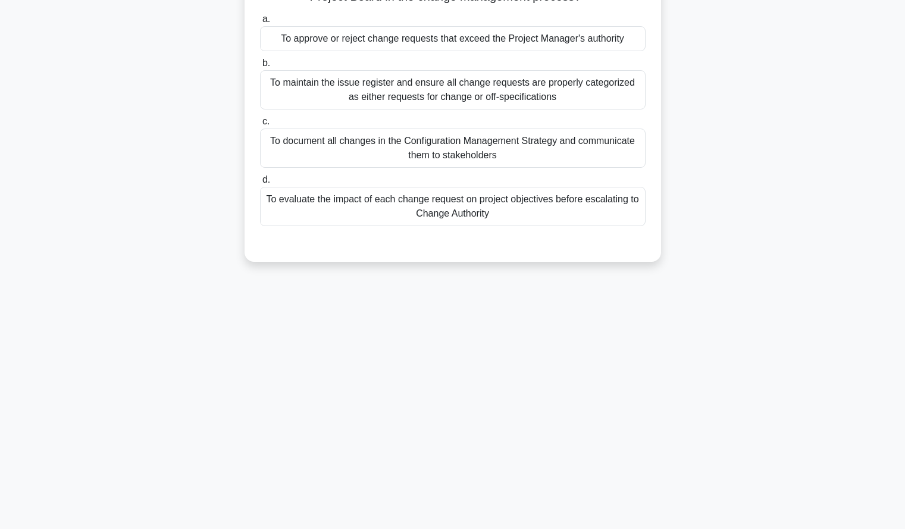
scroll to position [0, 0]
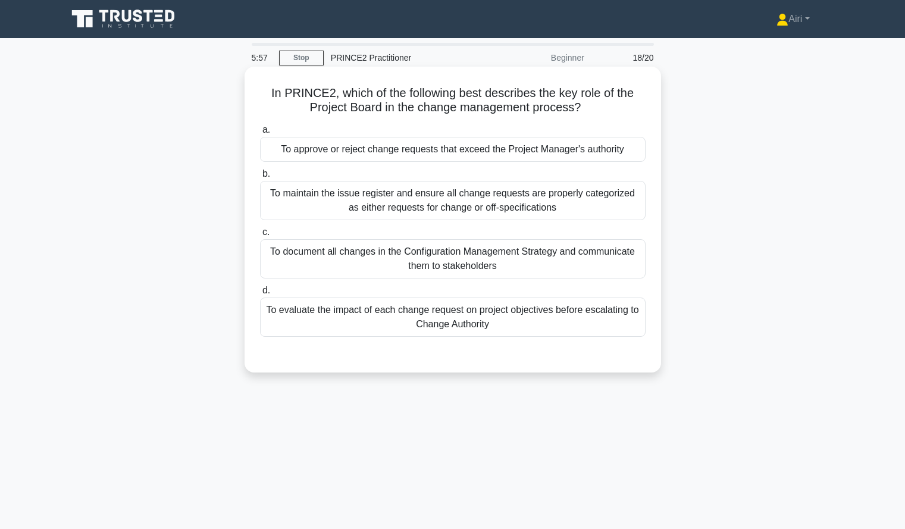
click at [587, 156] on div "To approve or reject change requests that exceed the Project Manager's authority" at bounding box center [453, 149] width 386 height 25
click at [260, 134] on input "a. To approve or reject change requests that exceed the Project Manager's autho…" at bounding box center [260, 130] width 0 height 8
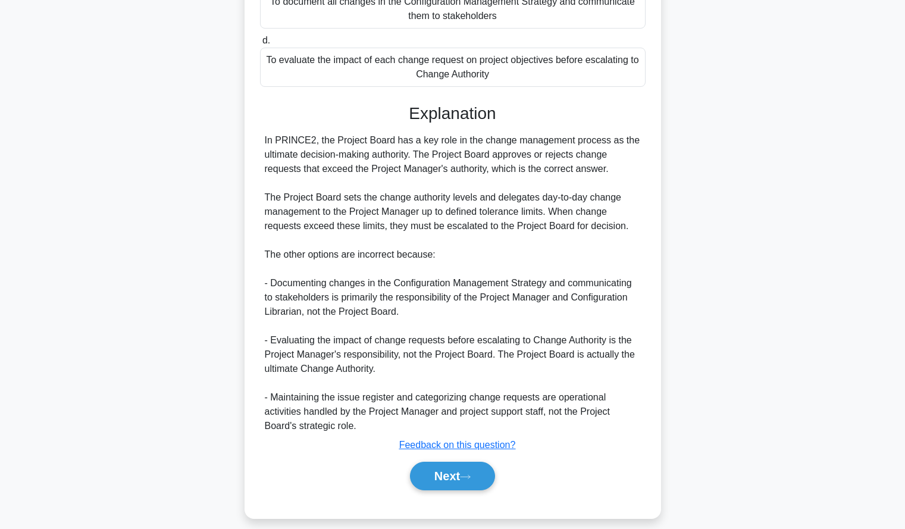
scroll to position [262, 0]
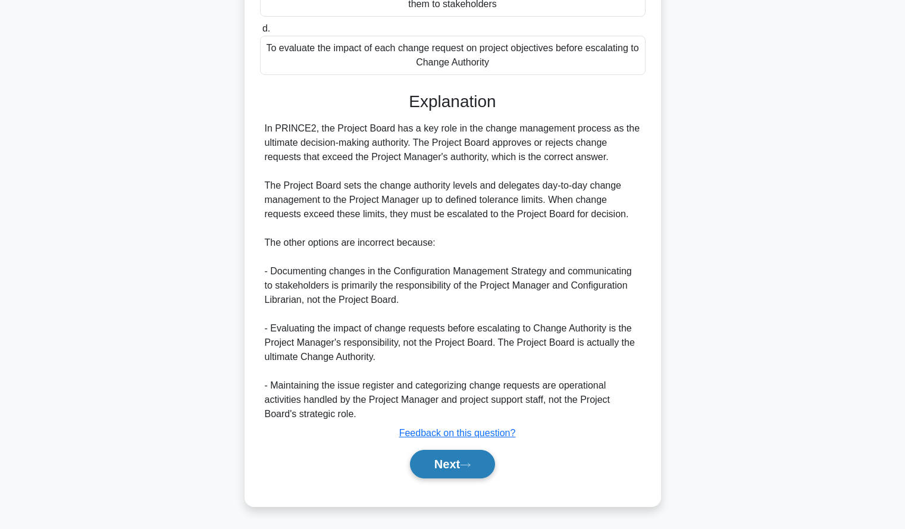
click at [434, 464] on button "Next" at bounding box center [452, 464] width 85 height 29
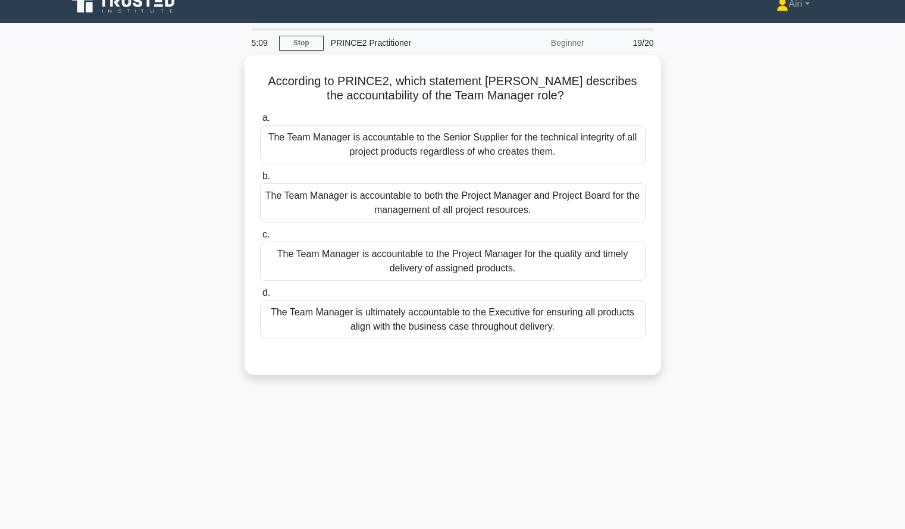
scroll to position [15, 0]
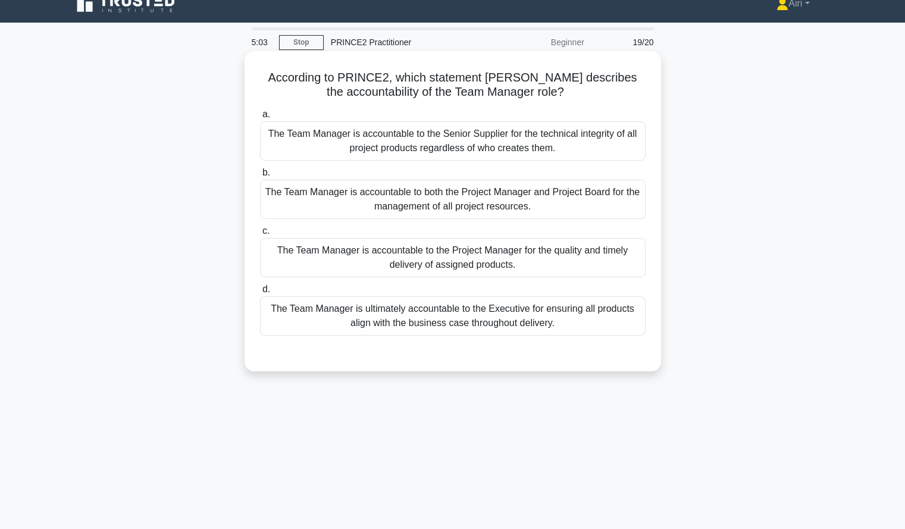
click at [612, 259] on div "The Team Manager is accountable to the Project Manager for the quality and time…" at bounding box center [453, 257] width 386 height 39
click at [260, 235] on input "c. The Team Manager is accountable to the Project Manager for the quality and t…" at bounding box center [260, 231] width 0 height 8
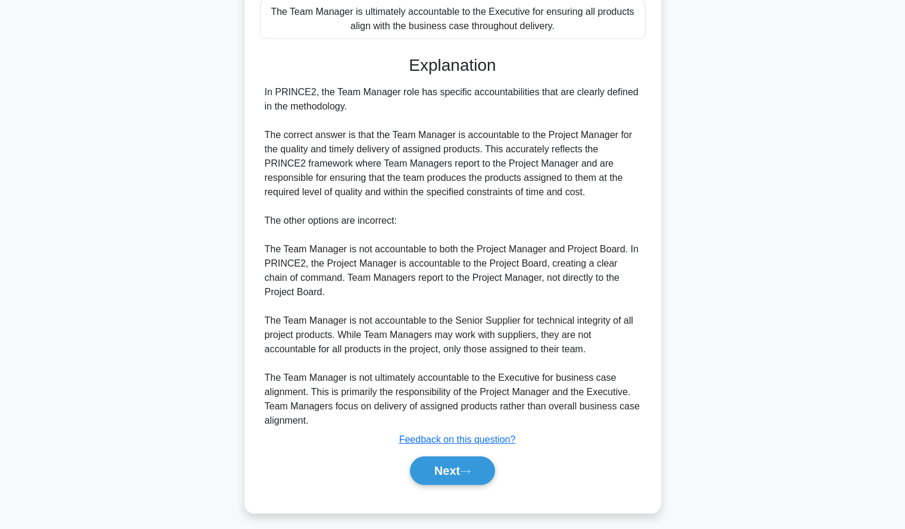
scroll to position [320, 0]
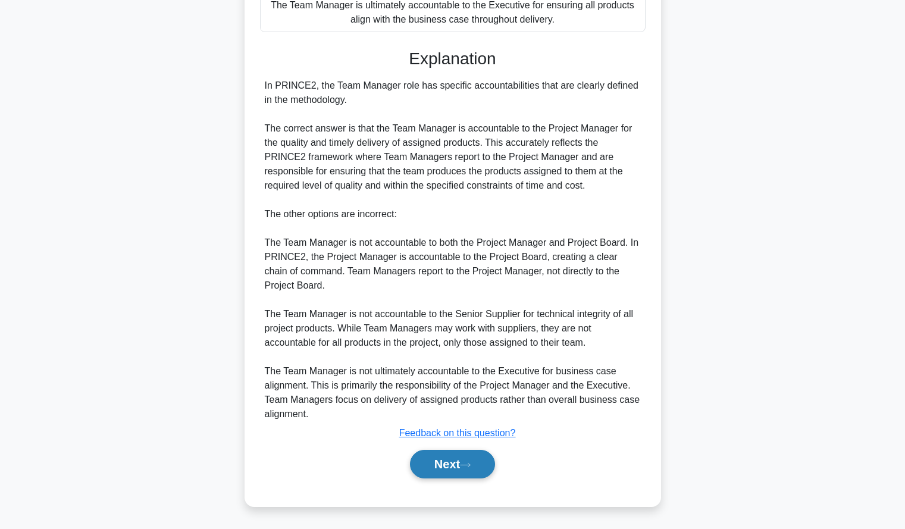
click at [429, 462] on button "Next" at bounding box center [452, 464] width 85 height 29
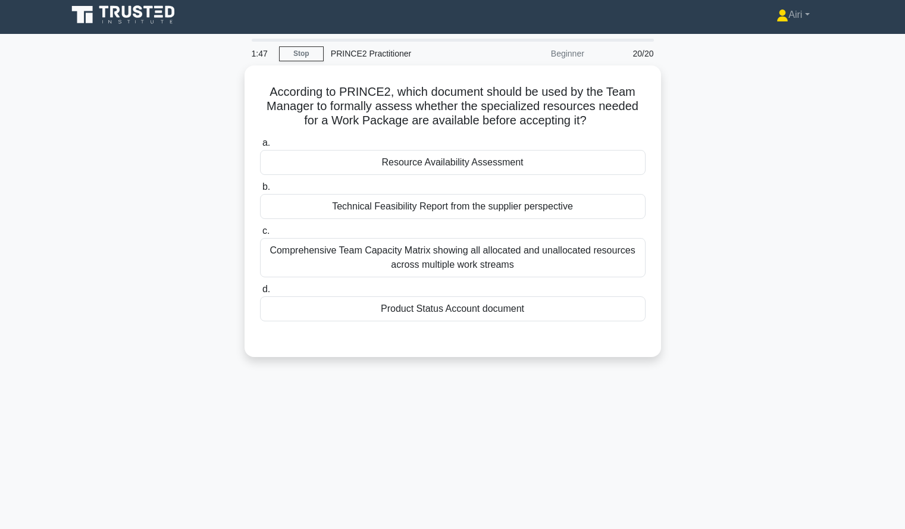
scroll to position [5, 0]
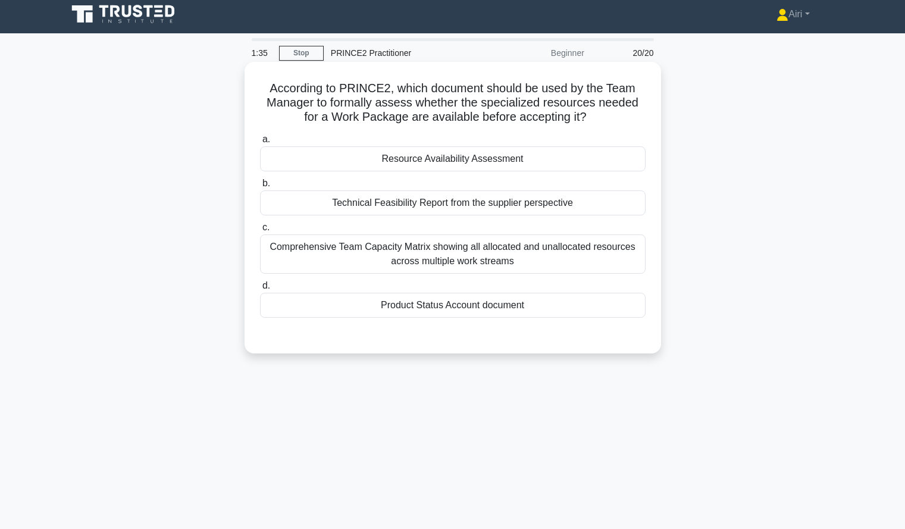
click at [609, 157] on div "Resource Availability Assessment" at bounding box center [453, 158] width 386 height 25
click at [260, 143] on input "a. Resource Availability Assessment" at bounding box center [260, 140] width 0 height 8
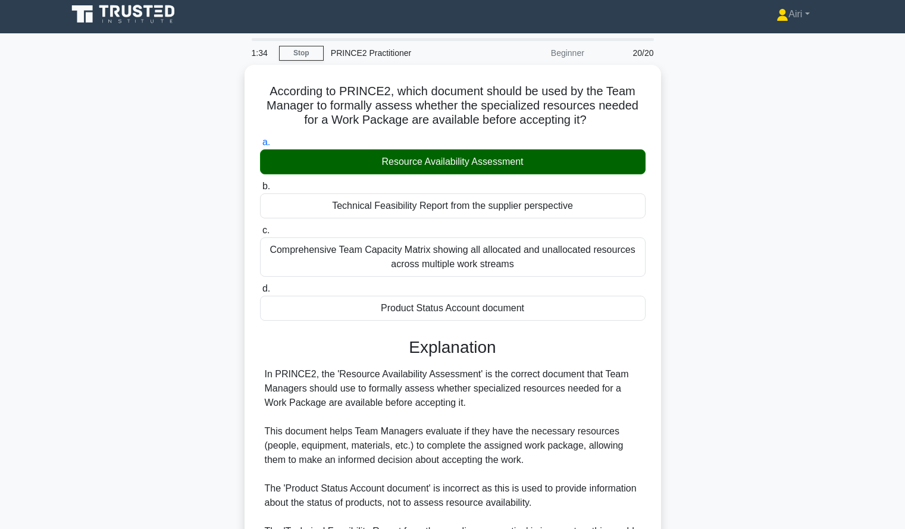
scroll to position [205, 0]
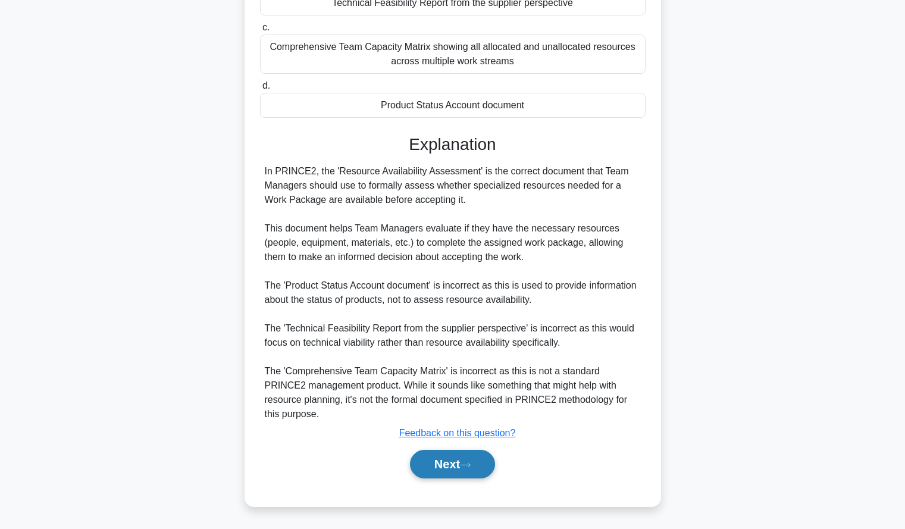
click at [421, 464] on button "Next" at bounding box center [452, 464] width 85 height 29
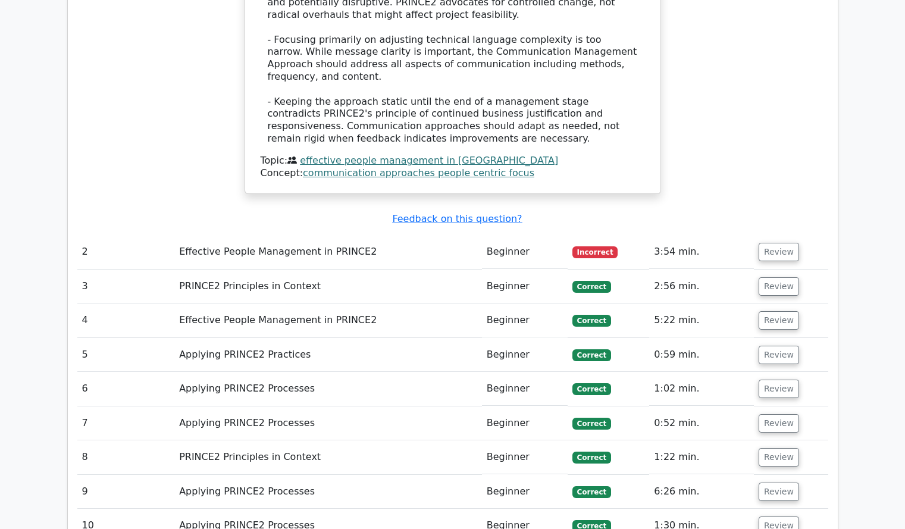
scroll to position [1131, 0]
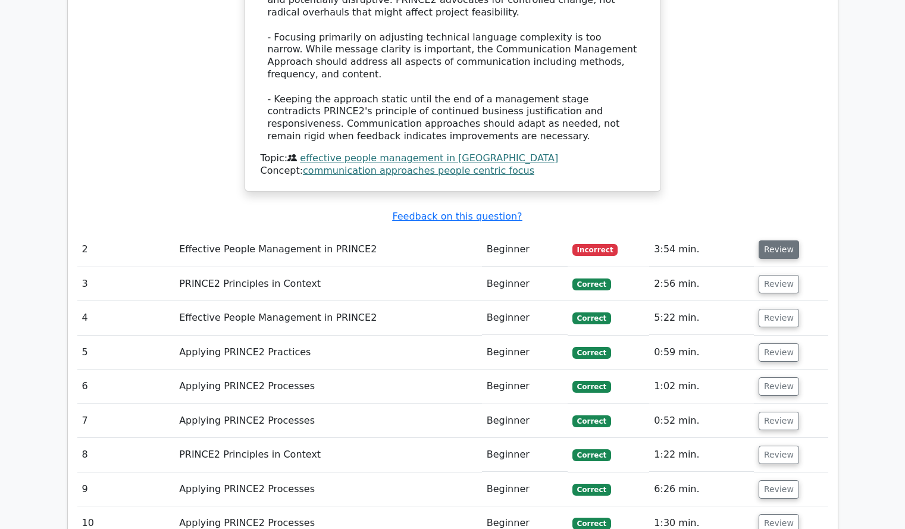
click at [771, 240] on button "Review" at bounding box center [779, 249] width 40 height 18
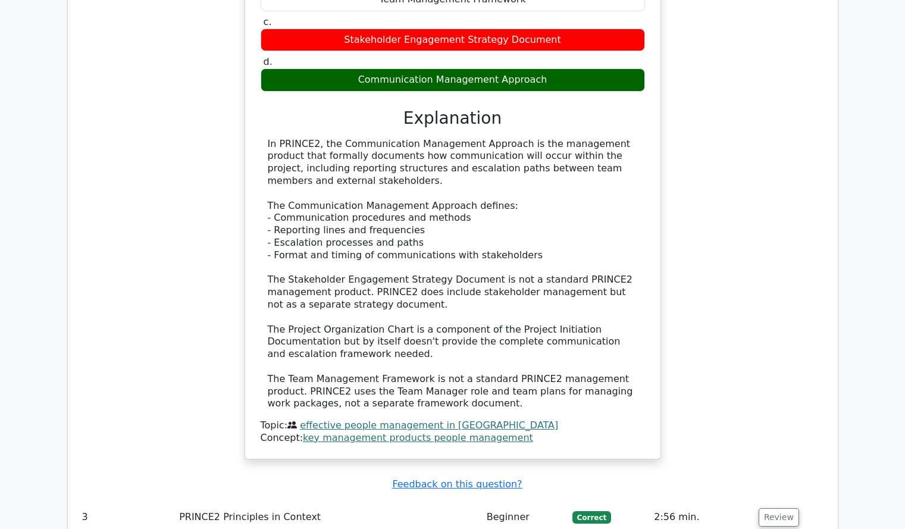
scroll to position [1545, 0]
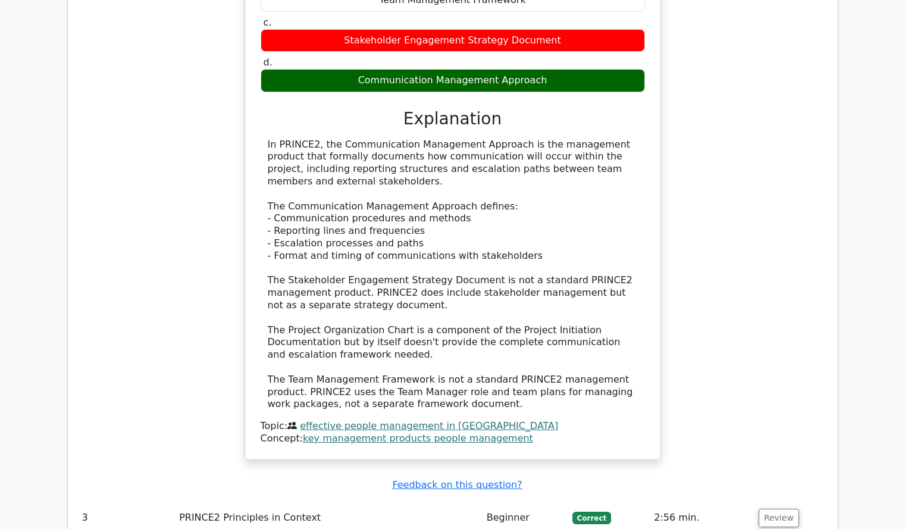
click at [750, 271] on div "In PRINCE2, which management product serves as the primary reference for docume…" at bounding box center [452, 163] width 751 height 622
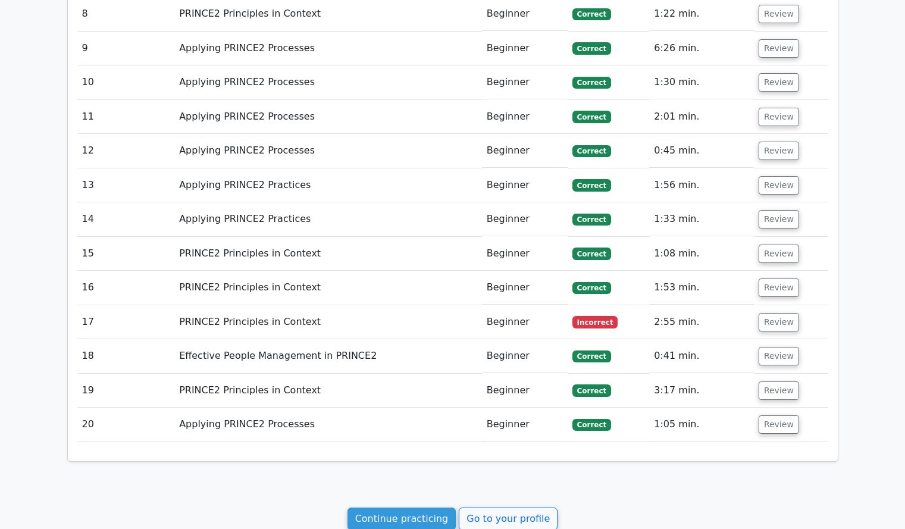
scroll to position [2222, 0]
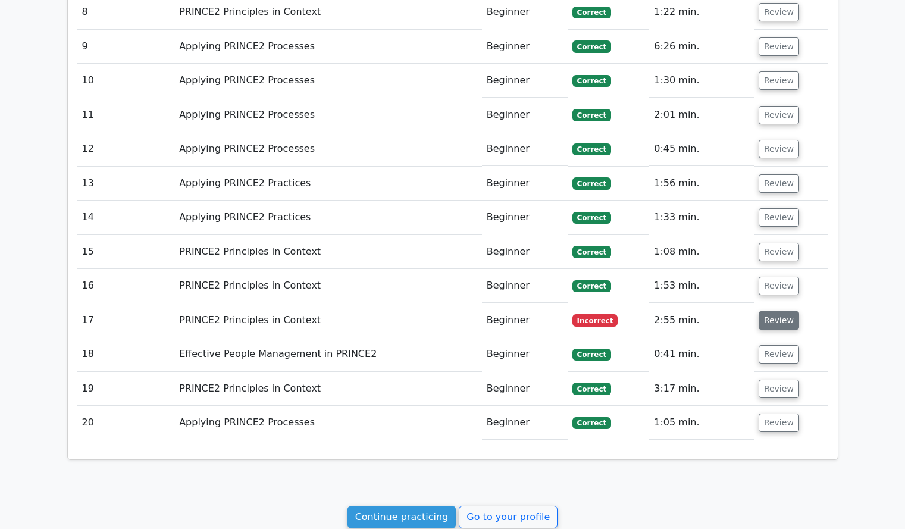
click at [772, 311] on button "Review" at bounding box center [779, 320] width 40 height 18
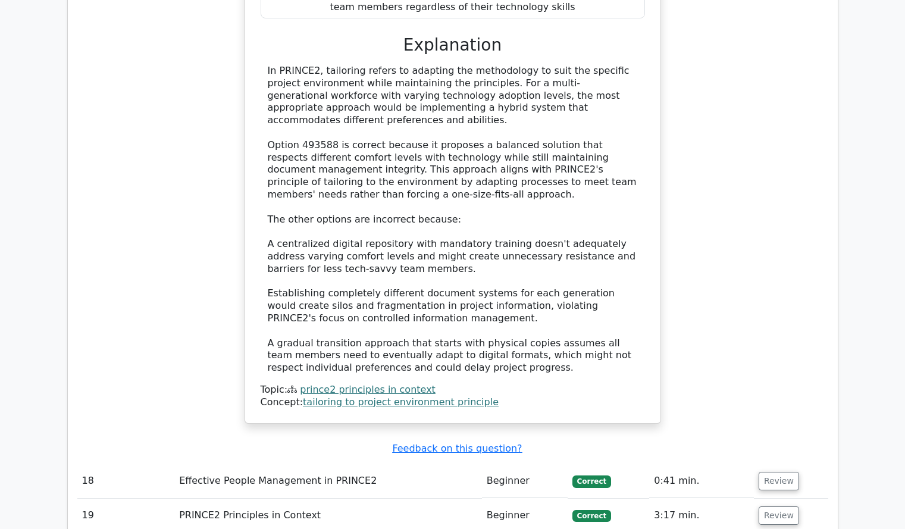
scroll to position [3069, 0]
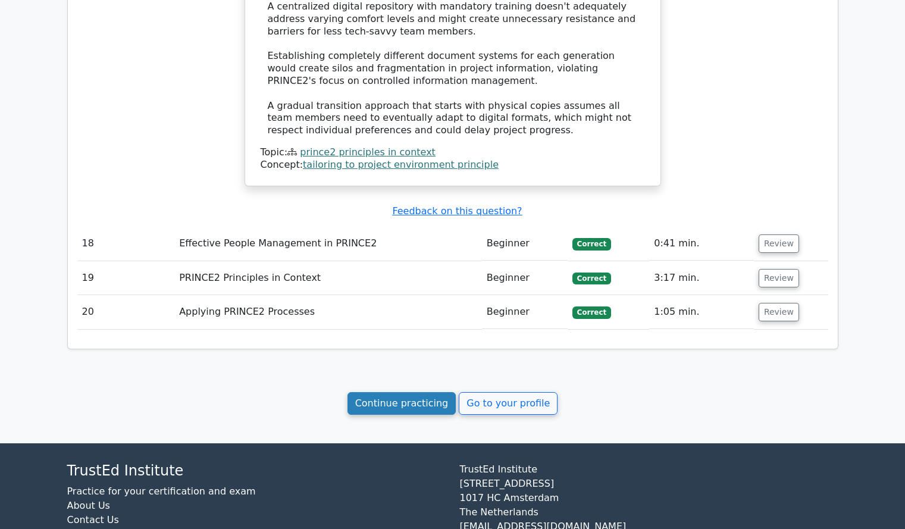
click at [415, 392] on link "Continue practicing" at bounding box center [402, 403] width 109 height 23
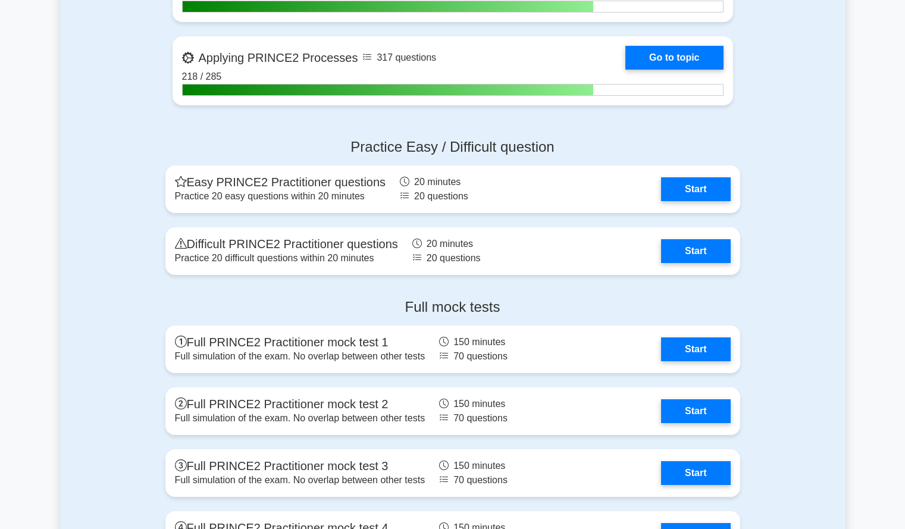
scroll to position [794, 0]
